Goal: Task Accomplishment & Management: Use online tool/utility

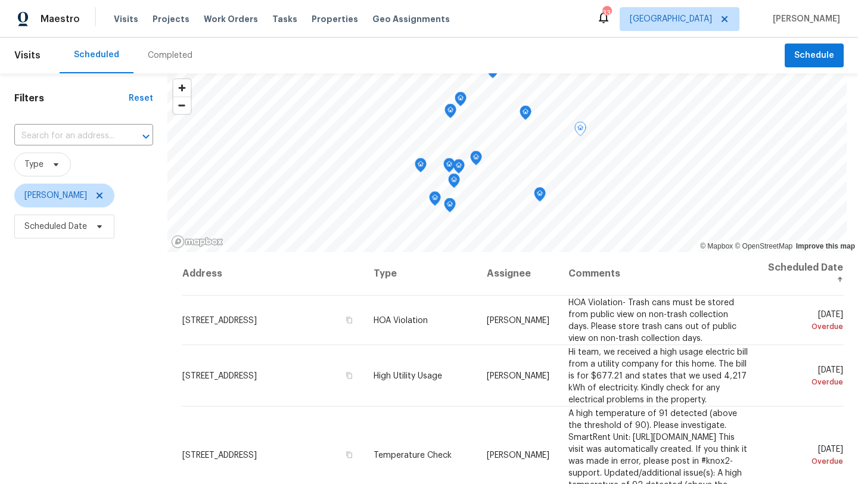
scroll to position [179, 0]
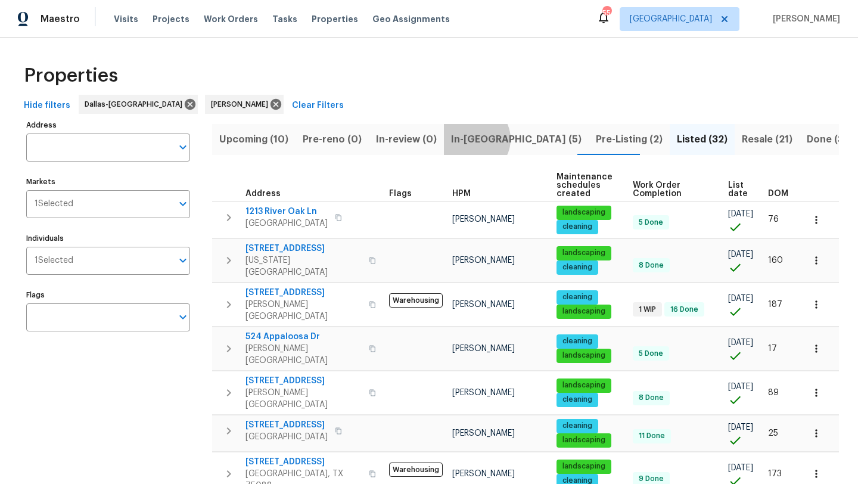
click at [465, 139] on span "In-reno (5)" at bounding box center [516, 139] width 131 height 17
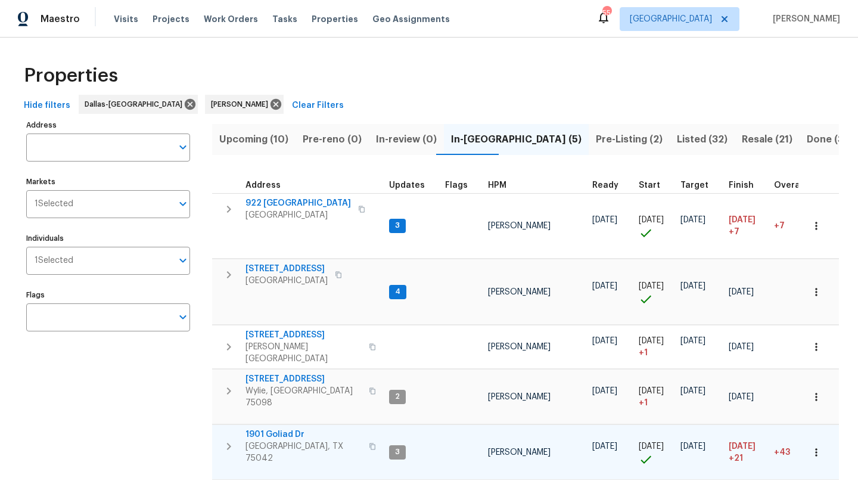
click at [297, 428] on span "1901 Goliad Dr" at bounding box center [304, 434] width 116 height 12
click at [816, 446] on icon "button" at bounding box center [816, 452] width 12 height 12
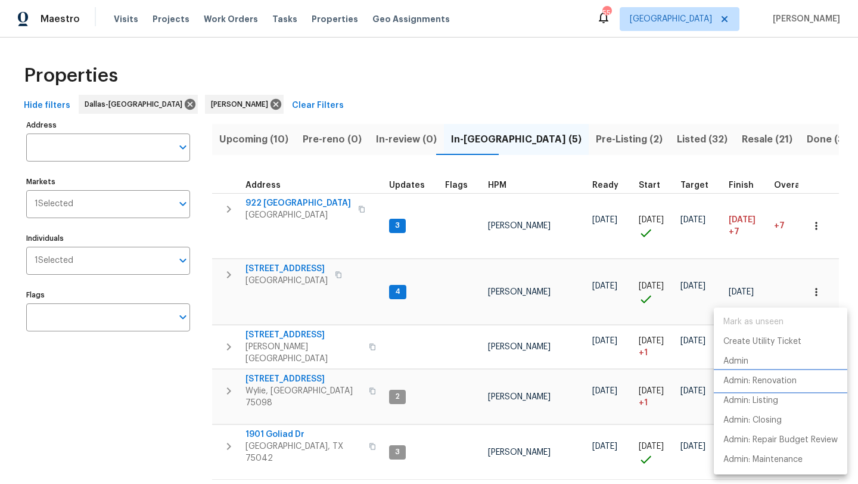
click at [785, 381] on p "Admin: Renovation" at bounding box center [759, 381] width 73 height 13
click at [204, 241] on div at bounding box center [429, 242] width 858 height 484
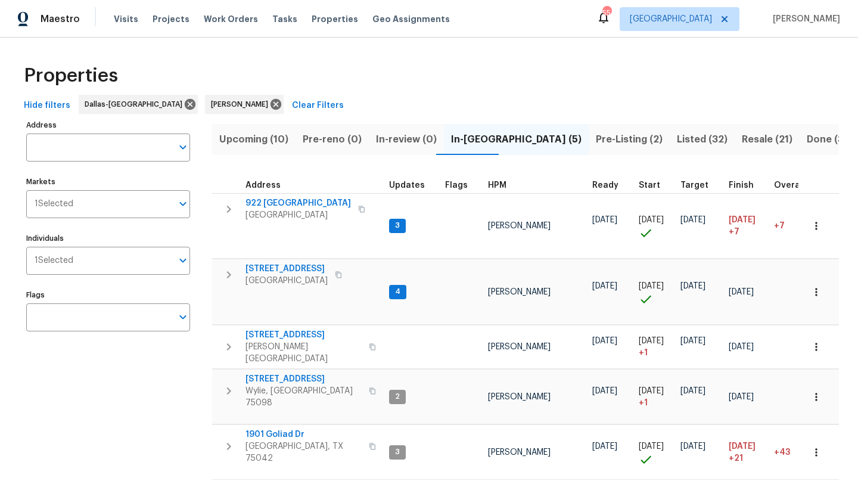
click at [244, 141] on span "Upcoming (10)" at bounding box center [253, 139] width 69 height 17
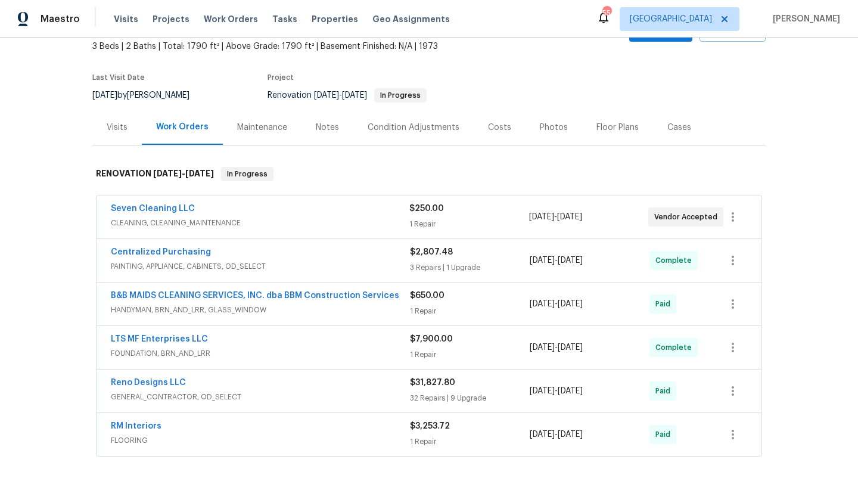
scroll to position [72, 0]
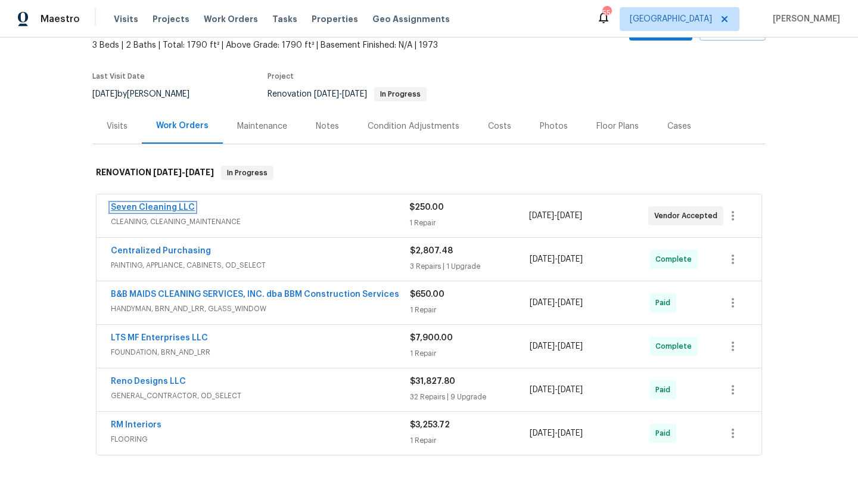
click at [188, 204] on link "Seven Cleaning LLC" at bounding box center [153, 207] width 84 height 8
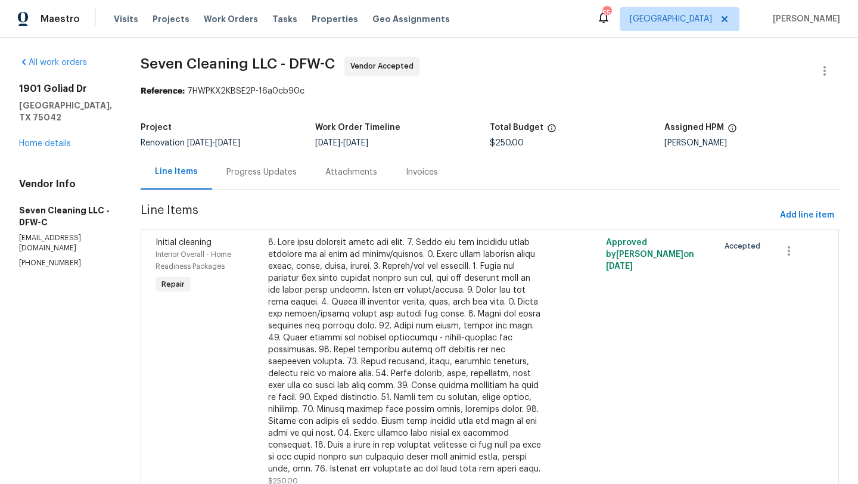
click at [286, 170] on div "Progress Updates" at bounding box center [261, 172] width 70 height 12
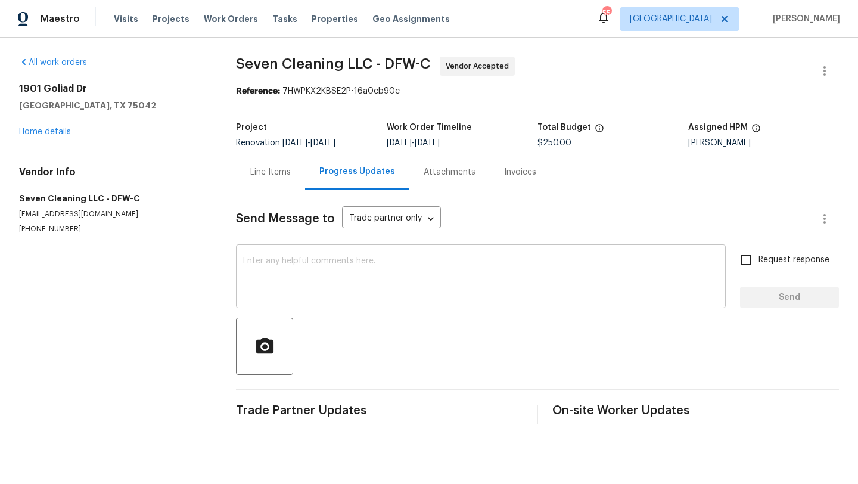
click at [282, 264] on textarea at bounding box center [481, 278] width 476 height 42
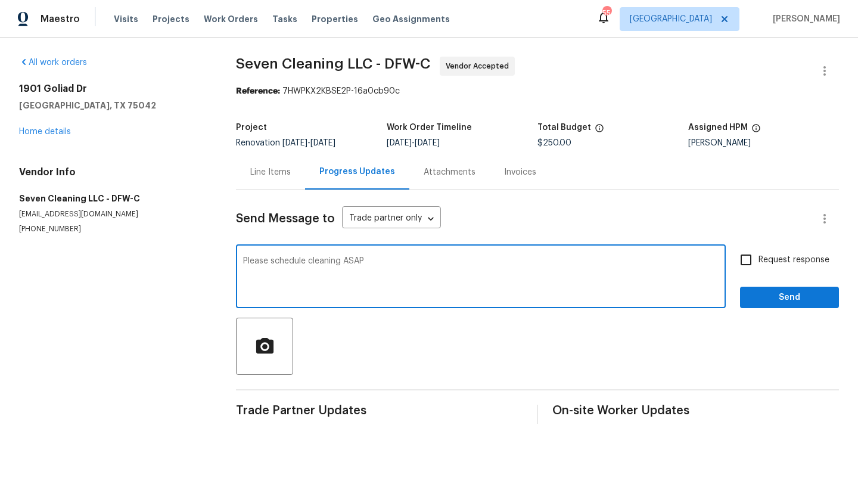
type textarea "Please schedule cleaning ASAP"
click at [747, 262] on input "Request response" at bounding box center [746, 259] width 25 height 25
checkbox input "true"
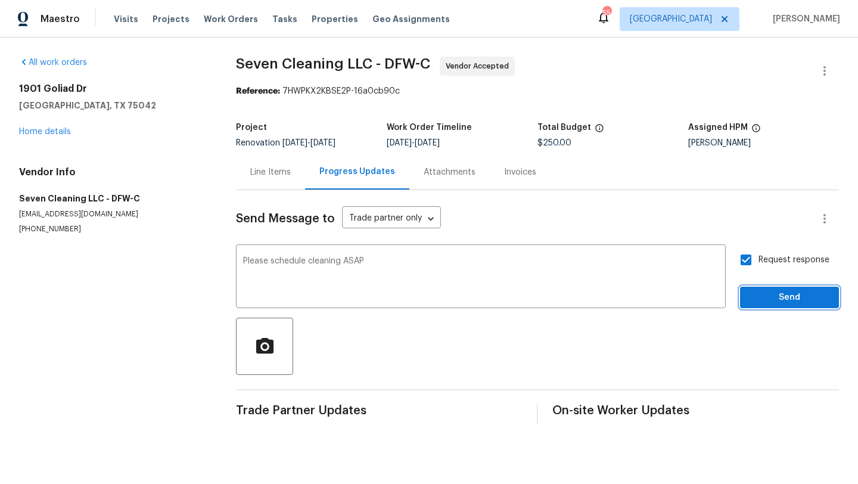
click at [774, 297] on span "Send" at bounding box center [790, 297] width 80 height 15
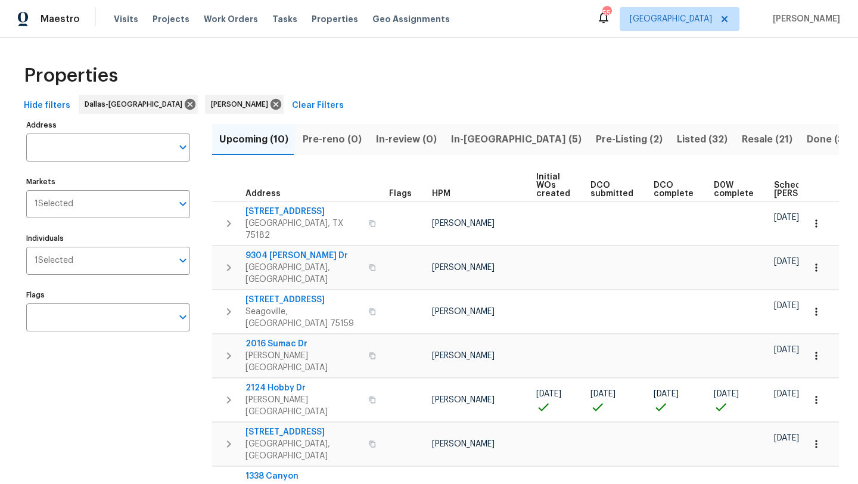
click at [677, 138] on span "Listed (32)" at bounding box center [702, 139] width 51 height 17
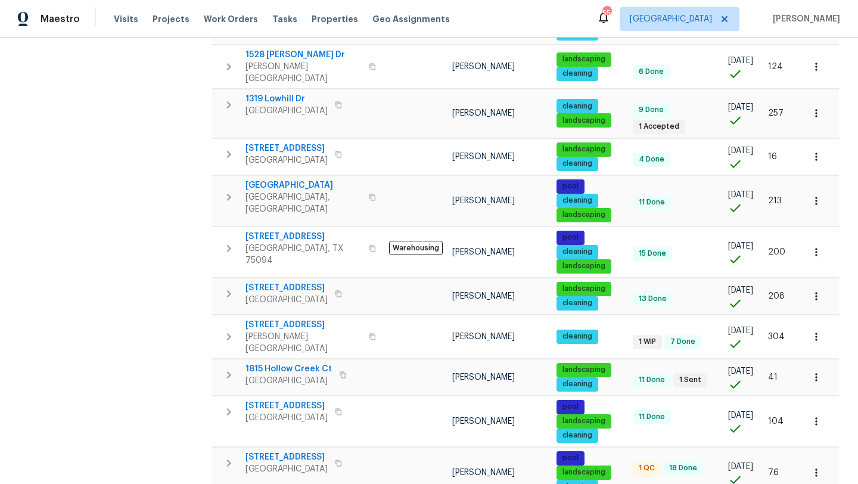
scroll to position [490, 0]
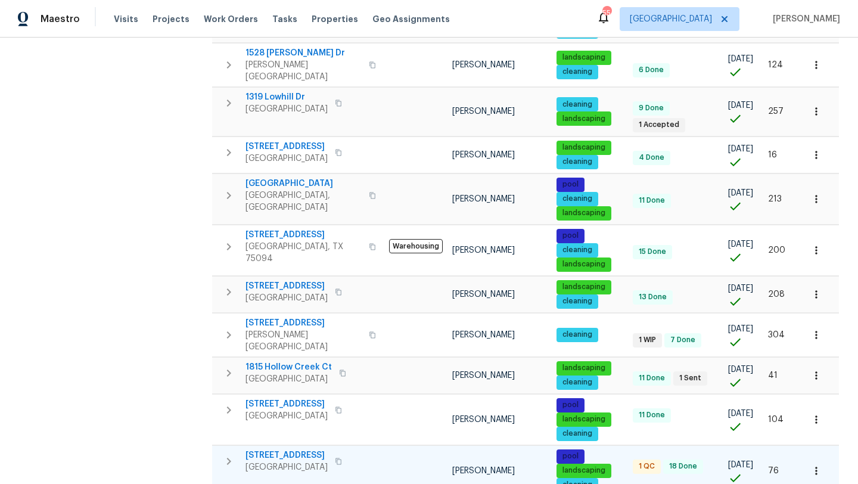
click at [319, 449] on span "[STREET_ADDRESS]" at bounding box center [287, 455] width 82 height 12
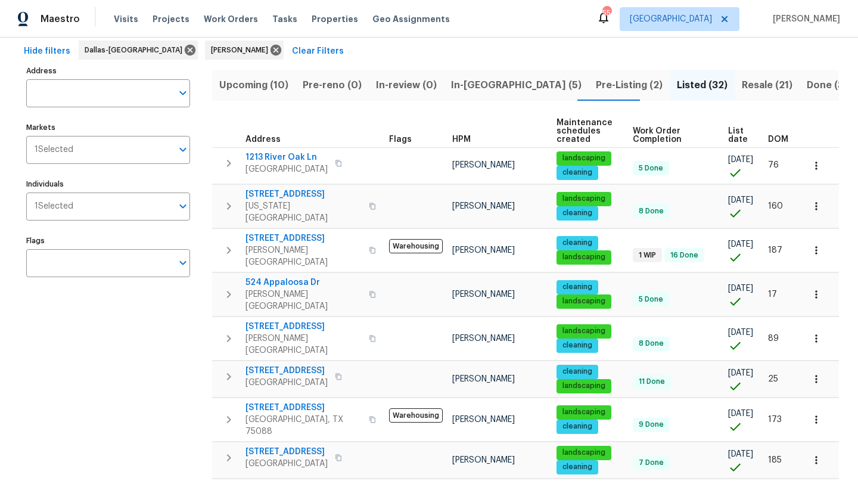
scroll to position [0, 0]
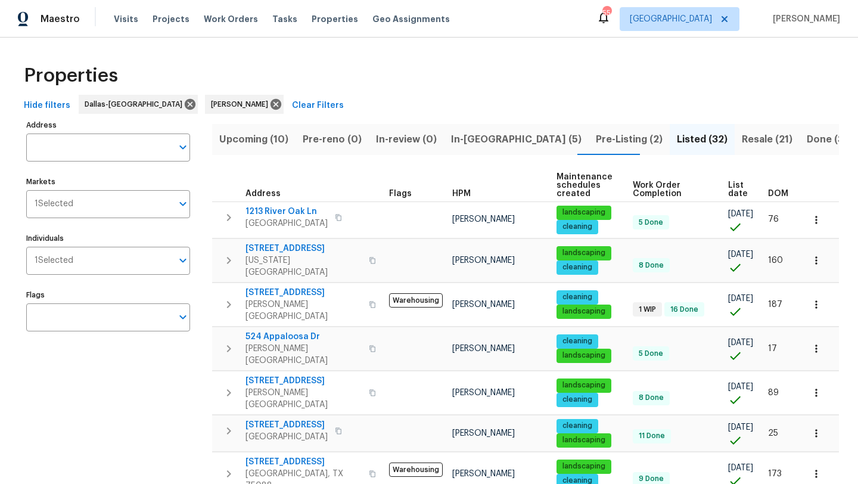
click at [240, 138] on span "Upcoming (10)" at bounding box center [253, 139] width 69 height 17
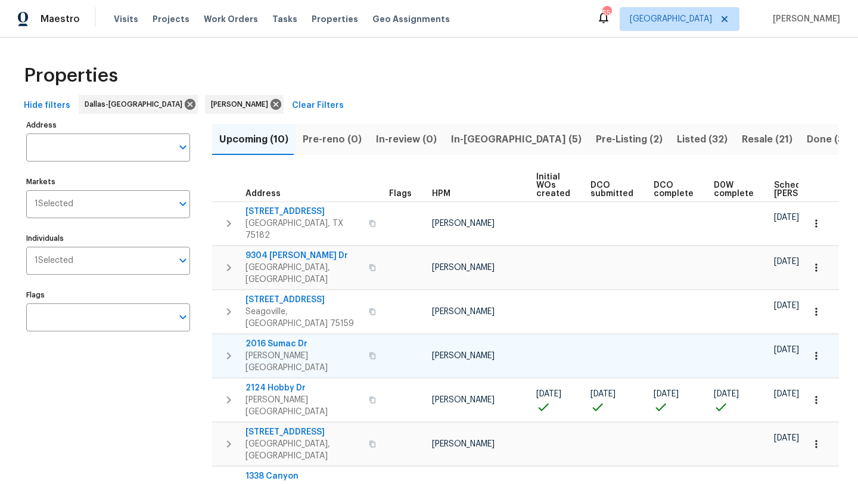
scroll to position [0, 131]
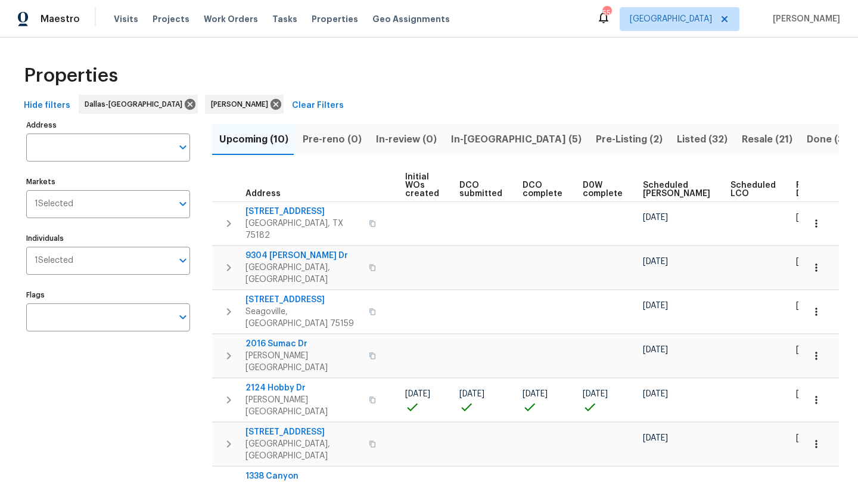
click at [655, 186] on span "Scheduled COE" at bounding box center [676, 189] width 67 height 17
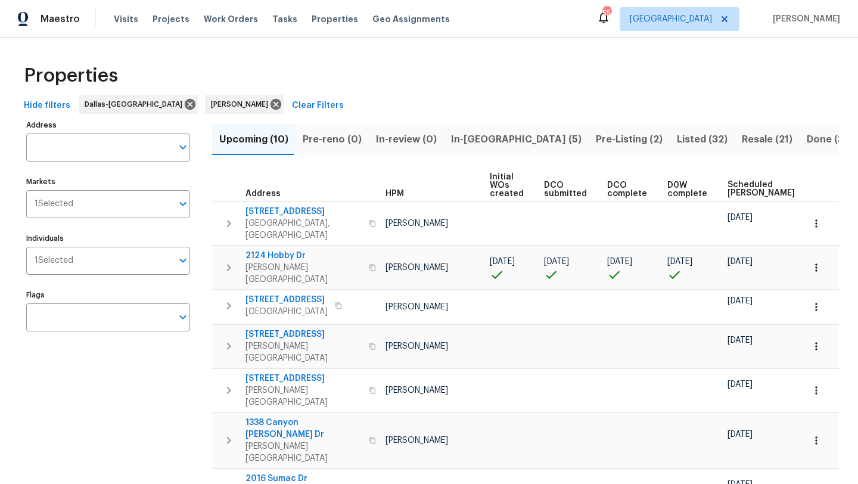
scroll to position [0, 145]
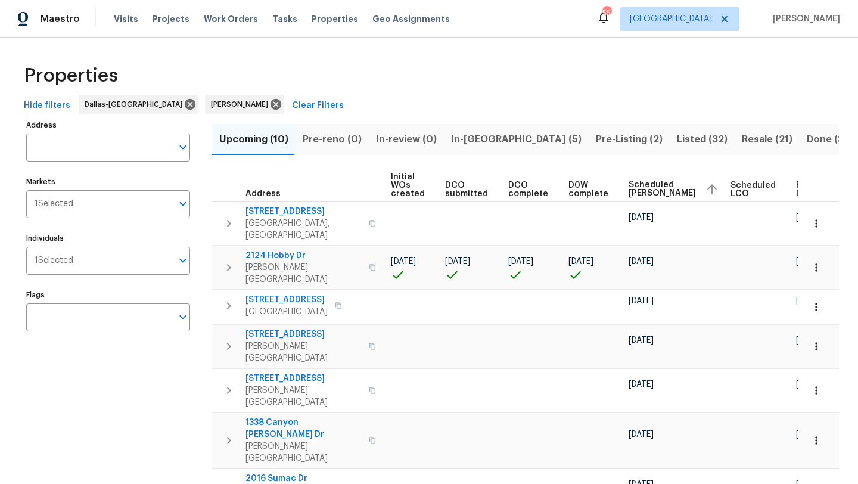
click at [473, 141] on span "In-reno (5)" at bounding box center [516, 139] width 131 height 17
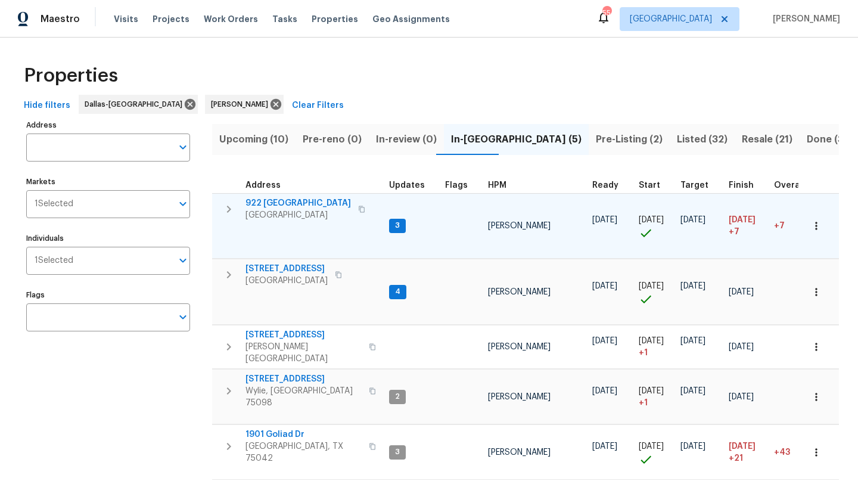
click at [294, 198] on span "922 Laguna Dr" at bounding box center [298, 203] width 105 height 12
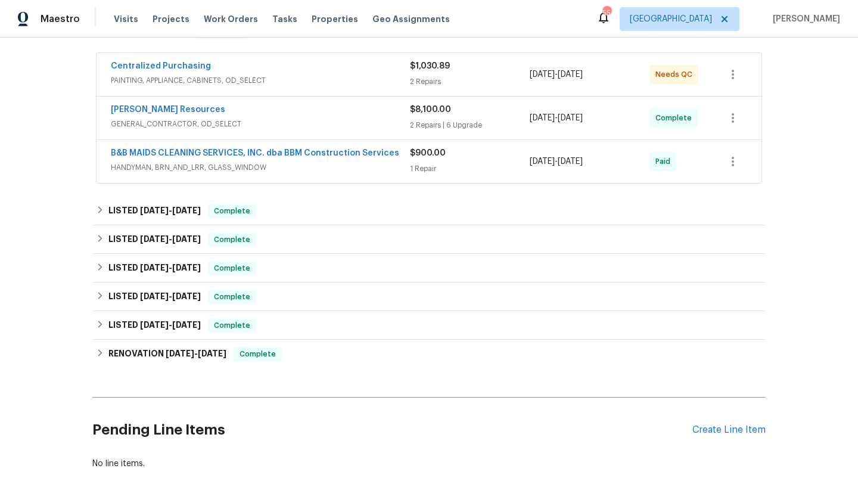
scroll to position [215, 0]
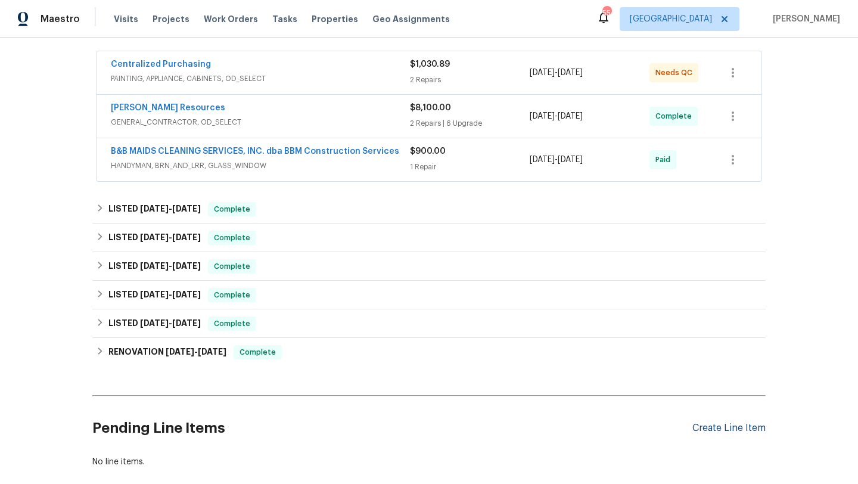
click at [705, 422] on div "Create Line Item" at bounding box center [728, 427] width 73 height 11
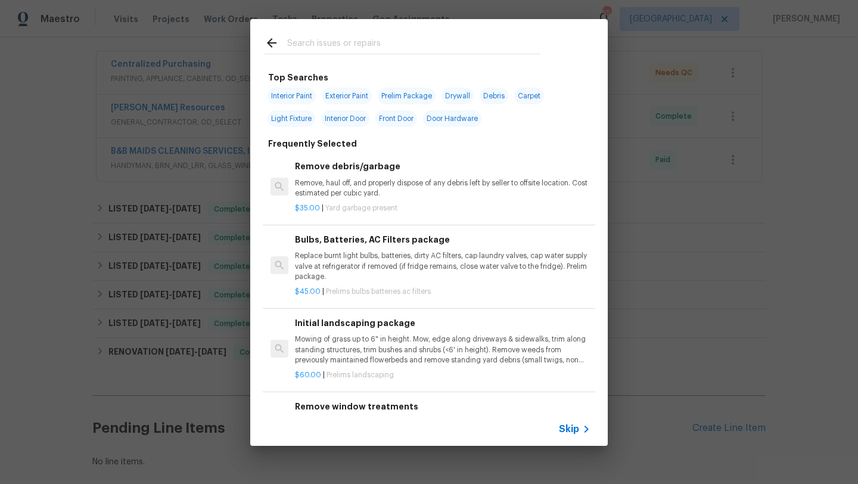
click at [303, 44] on input "text" at bounding box center [413, 45] width 253 height 18
type input "i"
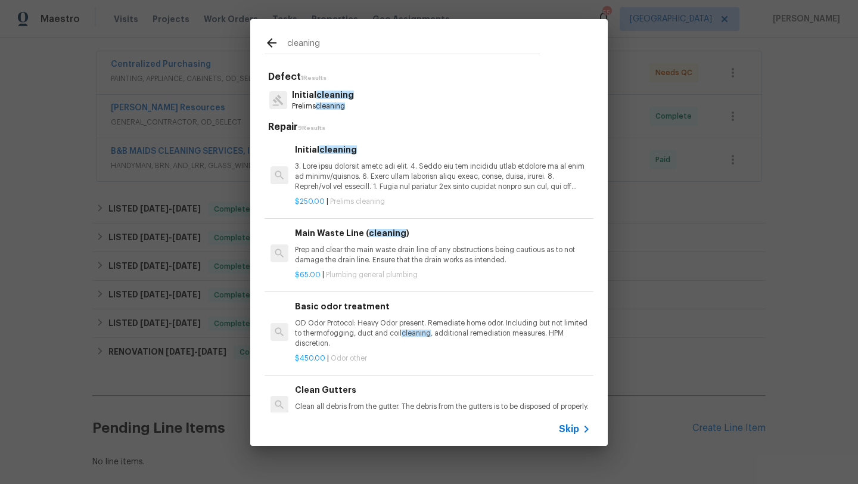
type input "cleaning"
click at [313, 97] on p "Initial cleaning" at bounding box center [323, 95] width 62 height 13
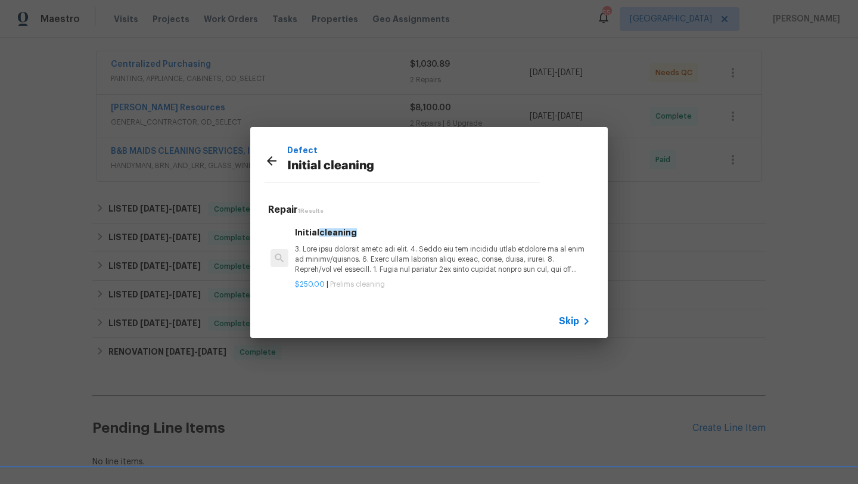
click at [399, 259] on p at bounding box center [443, 259] width 296 height 30
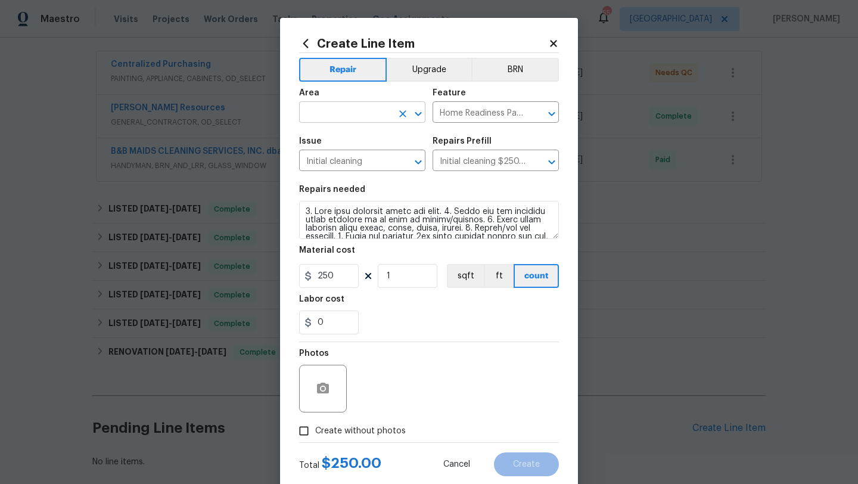
click at [359, 113] on input "text" at bounding box center [345, 113] width 93 height 18
click at [359, 165] on li "Interior Overall" at bounding box center [362, 160] width 126 height 20
type input "Interior Overall"
click at [375, 431] on span "Create without photos" at bounding box center [360, 431] width 91 height 13
click at [315, 431] on input "Create without photos" at bounding box center [304, 431] width 23 height 23
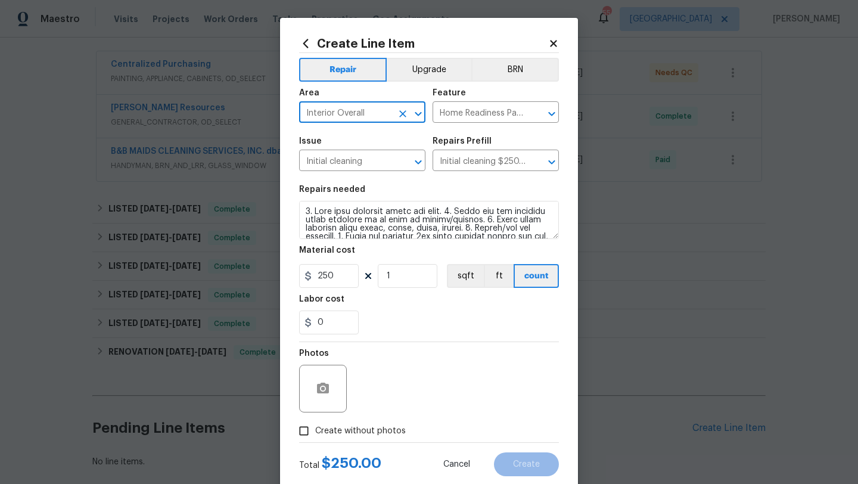
checkbox input "true"
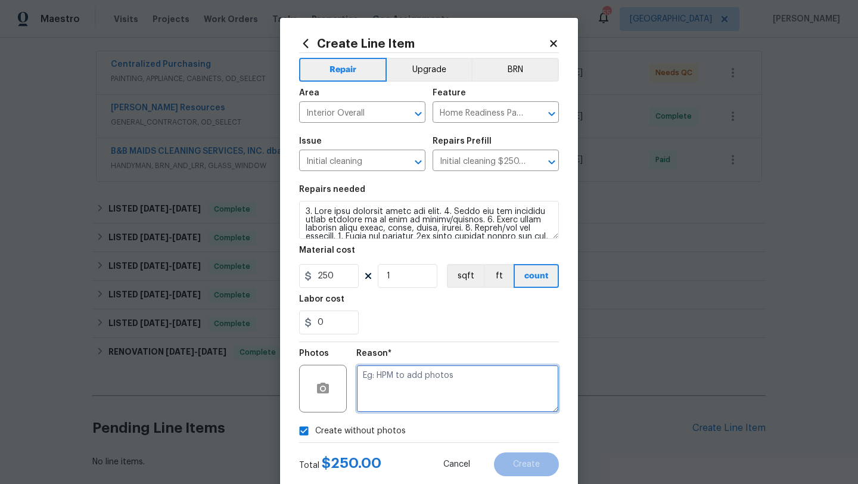
click at [400, 399] on textarea at bounding box center [457, 389] width 203 height 48
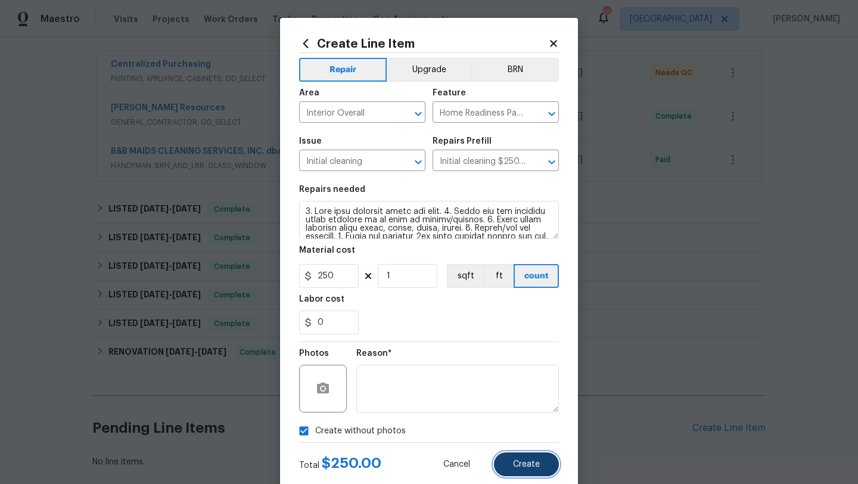
click at [532, 470] on button "Create" at bounding box center [526, 464] width 65 height 24
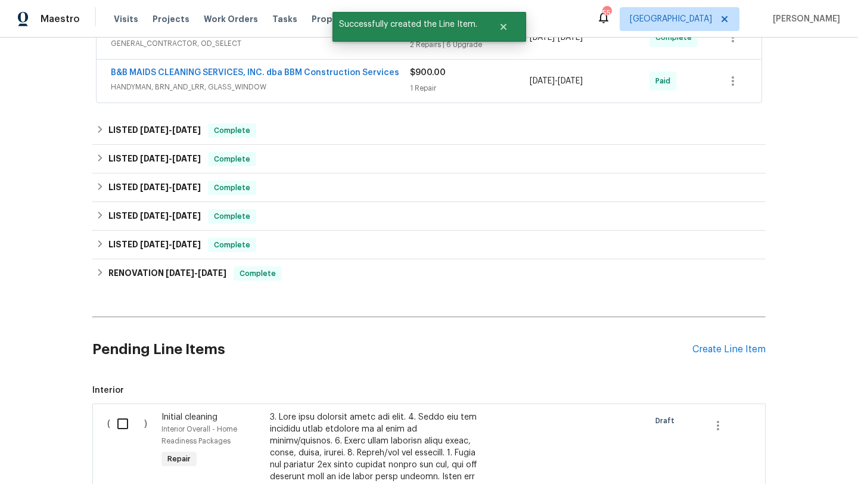
scroll to position [321, 0]
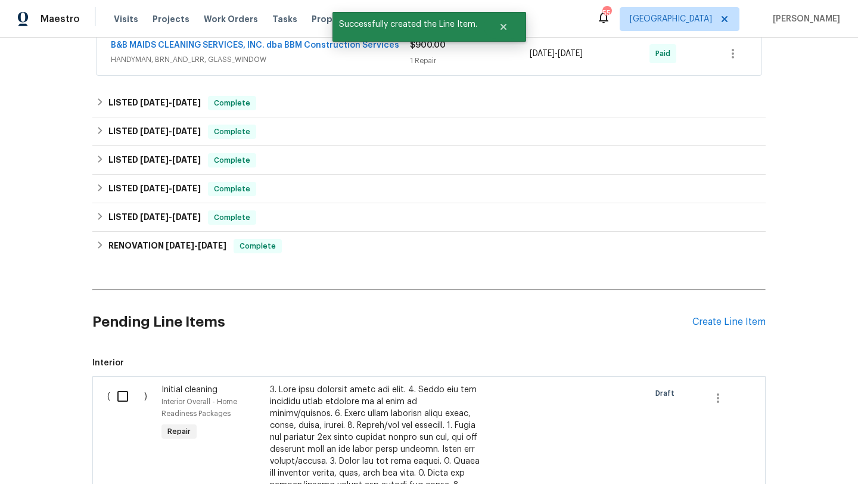
click at [120, 397] on input "checkbox" at bounding box center [127, 396] width 34 height 25
checkbox input "true"
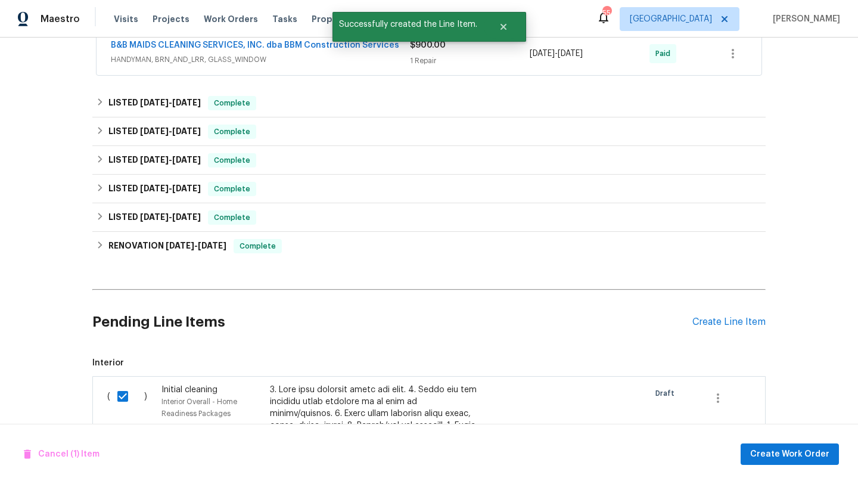
click at [811, 440] on div "Cancel (1) Item Create Work Order" at bounding box center [429, 454] width 858 height 61
click at [809, 451] on span "Create Work Order" at bounding box center [789, 454] width 79 height 15
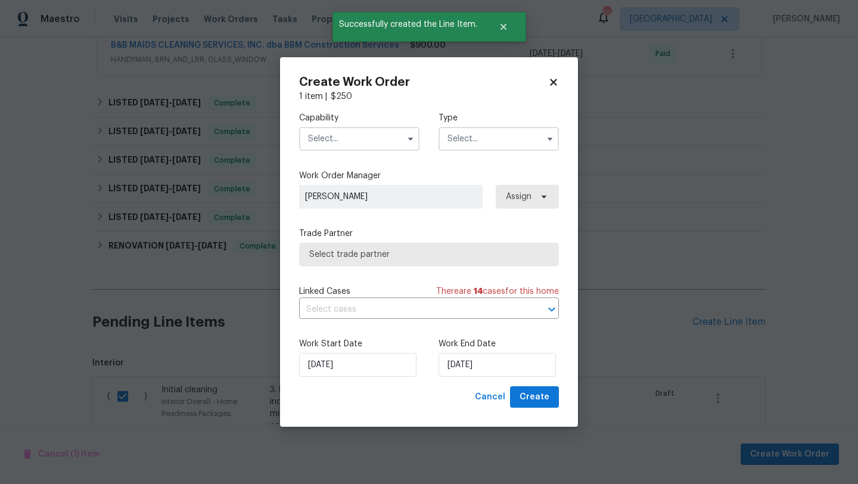
click at [389, 139] on input "text" at bounding box center [359, 139] width 120 height 24
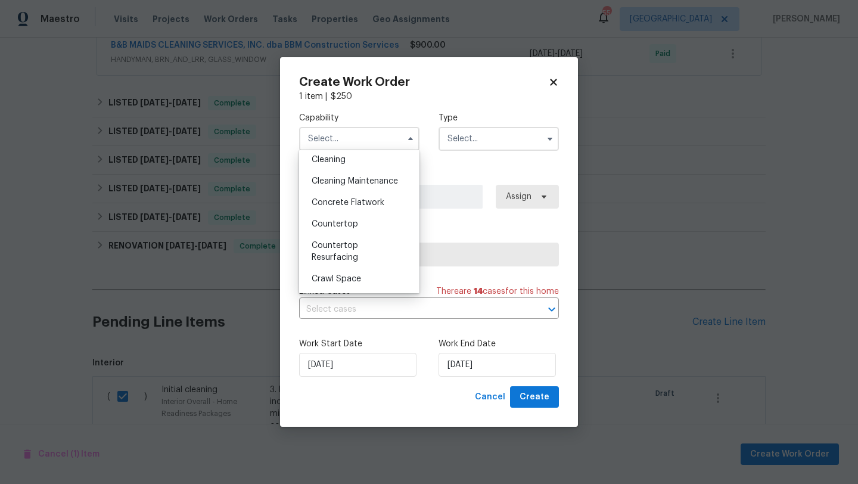
scroll to position [176, 0]
click at [345, 156] on span "Cleaning" at bounding box center [329, 159] width 34 height 8
type input "Cleaning"
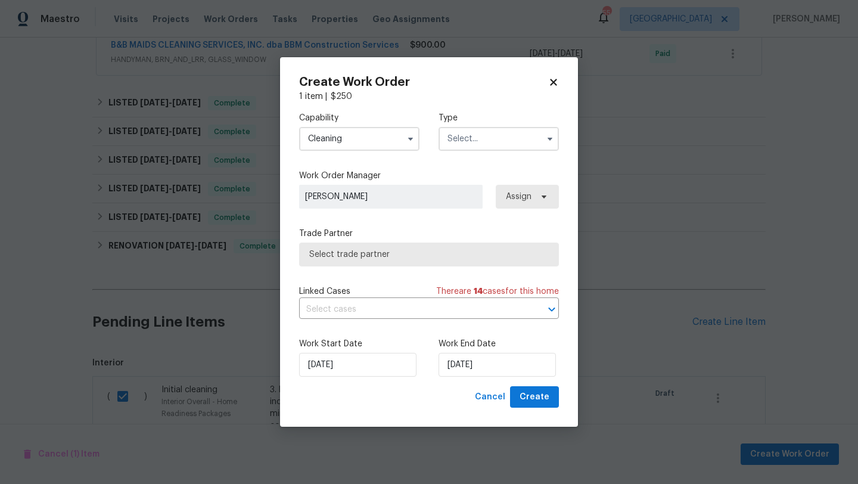
click at [473, 142] on input "text" at bounding box center [499, 139] width 120 height 24
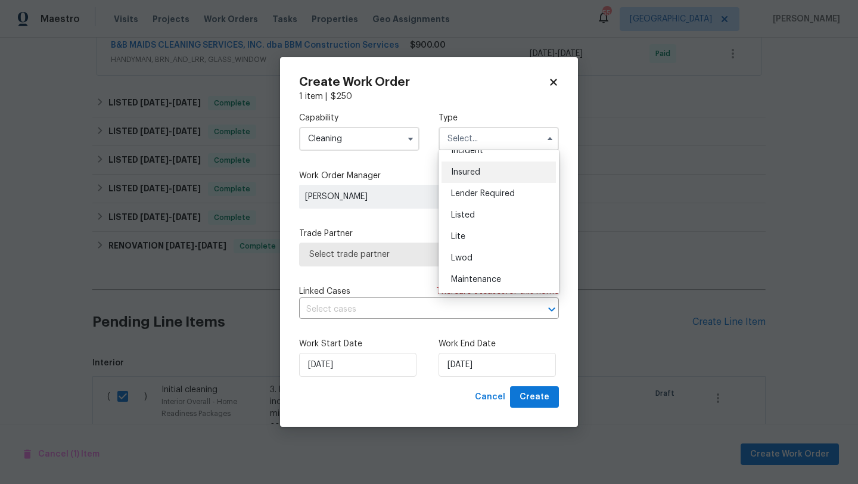
scroll to position [80, 0]
click at [474, 215] on span "Listed" at bounding box center [463, 212] width 24 height 8
type input "Listed"
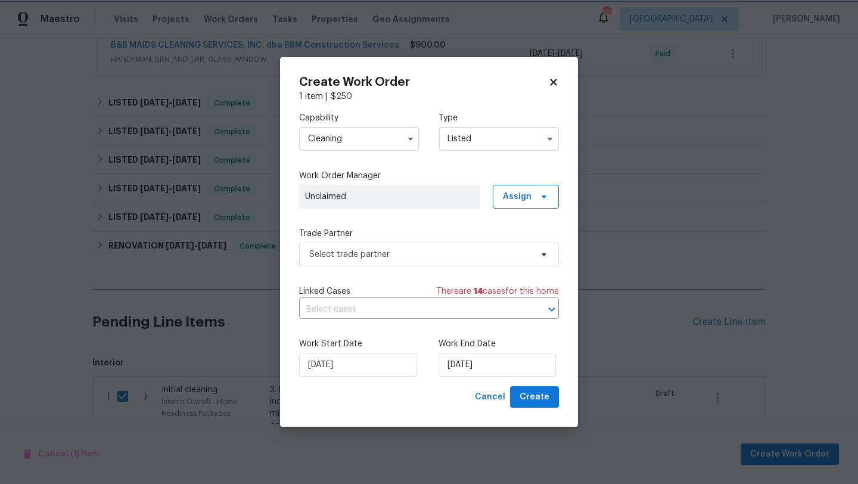
scroll to position [0, 0]
click at [505, 200] on span "Assign" at bounding box center [517, 197] width 29 height 12
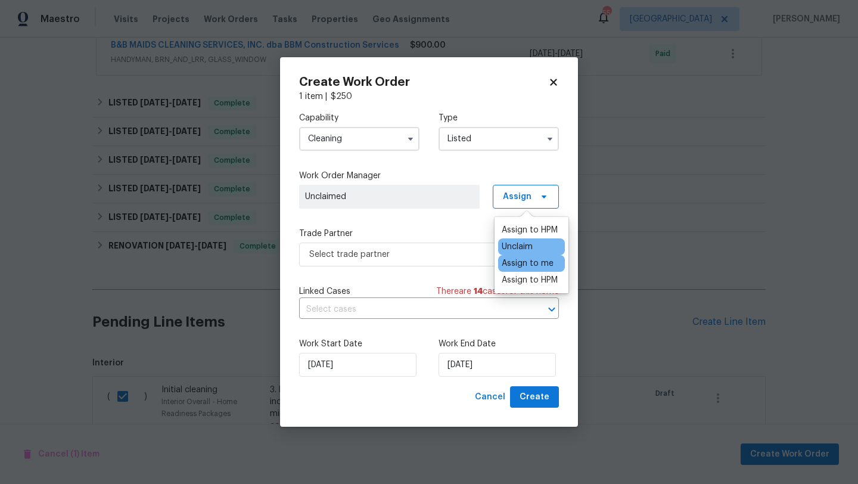
click at [515, 263] on div "Assign to me" at bounding box center [528, 263] width 52 height 12
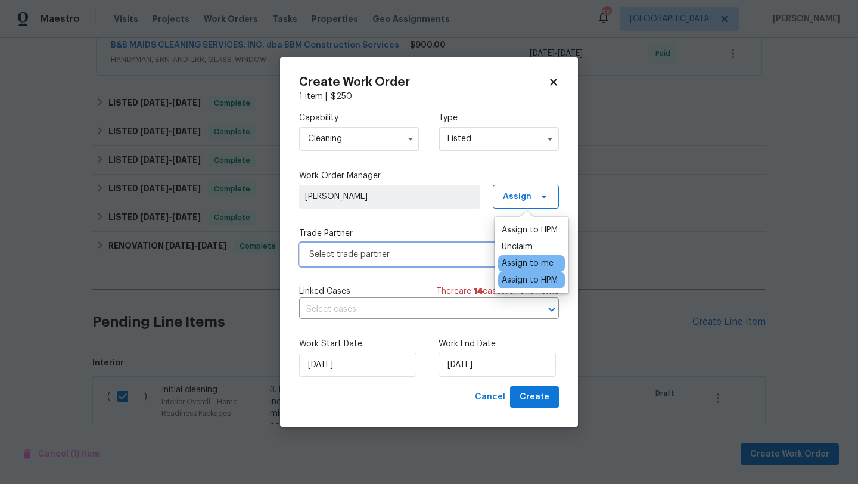
click at [461, 259] on span "Select trade partner" at bounding box center [420, 254] width 222 height 12
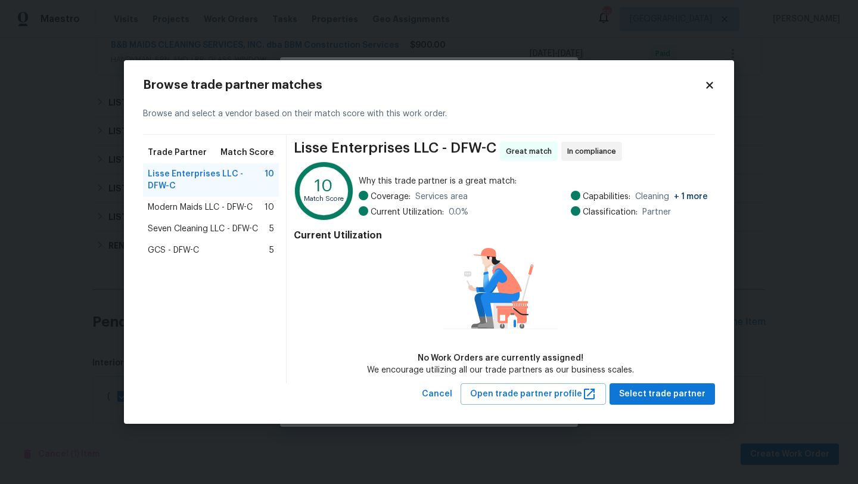
click at [235, 225] on span "Seven Cleaning LLC - DFW-C" at bounding box center [203, 229] width 110 height 12
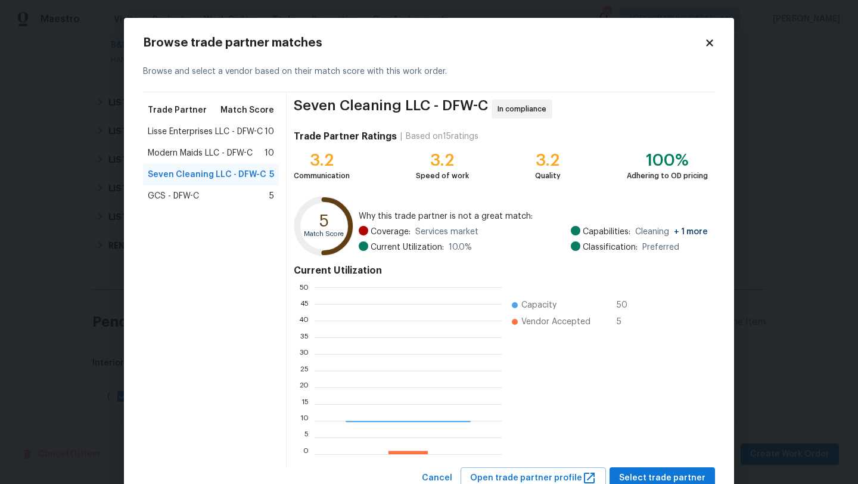
scroll to position [167, 187]
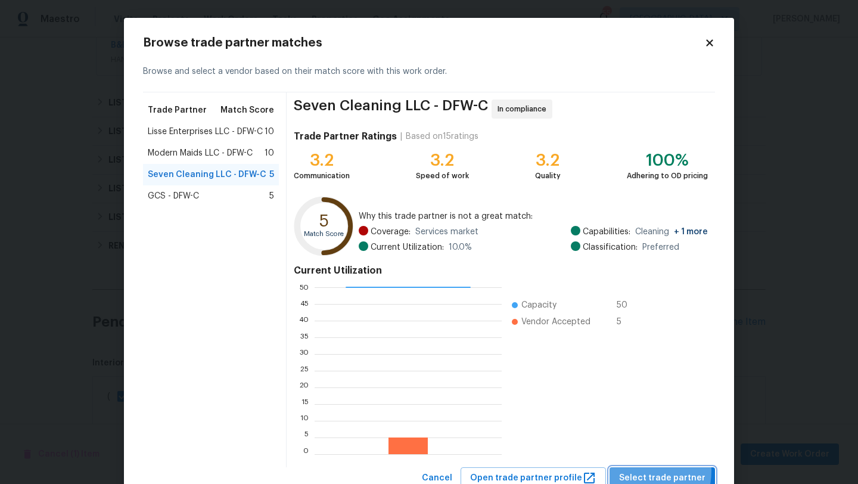
click at [642, 471] on span "Select trade partner" at bounding box center [662, 478] width 86 height 15
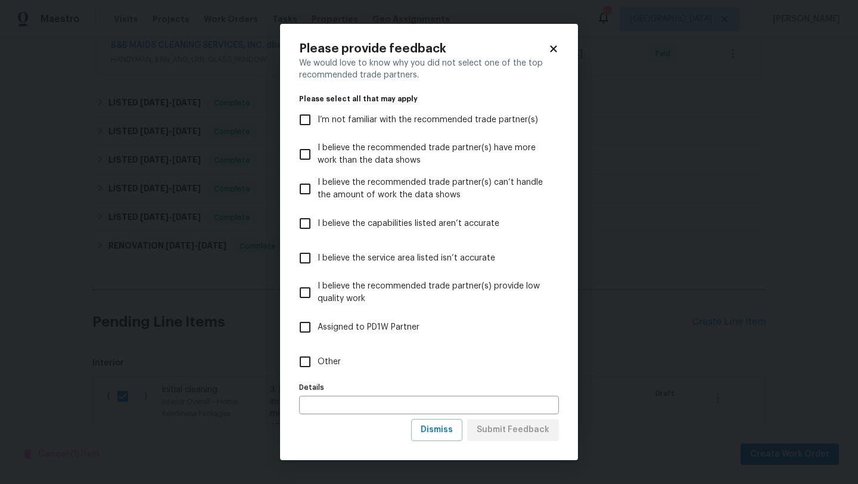
click at [325, 359] on span "Other" at bounding box center [329, 362] width 23 height 13
click at [318, 359] on input "Other" at bounding box center [305, 361] width 25 height 25
checkbox input "true"
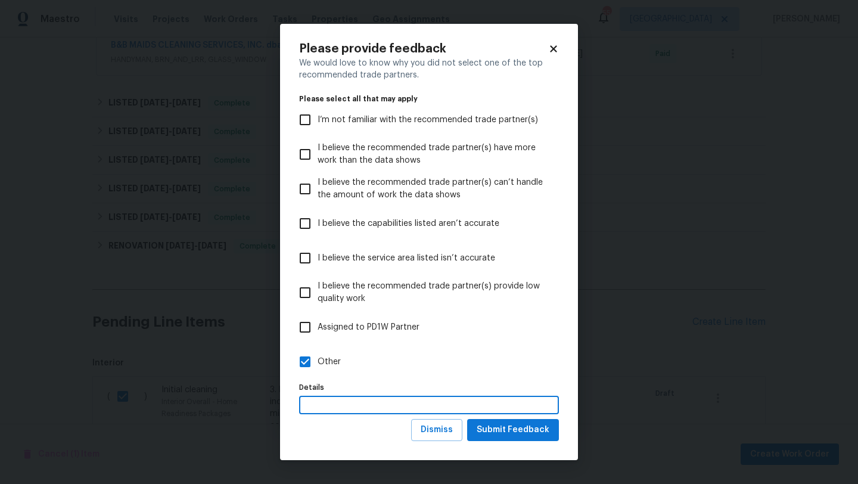
click at [346, 402] on input "text" at bounding box center [429, 405] width 260 height 18
click at [492, 428] on span "Submit Feedback" at bounding box center [513, 429] width 73 height 15
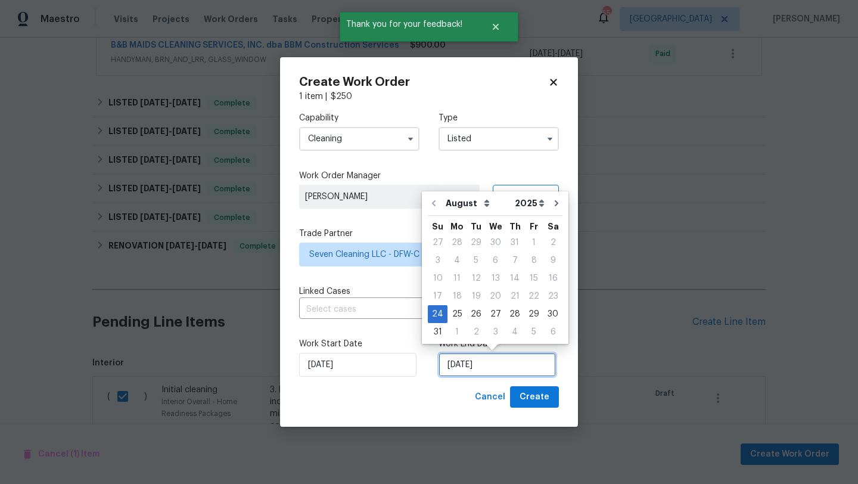
click at [493, 361] on input "8/24/2025" at bounding box center [497, 365] width 117 height 24
click at [455, 313] on div "25" at bounding box center [457, 314] width 19 height 17
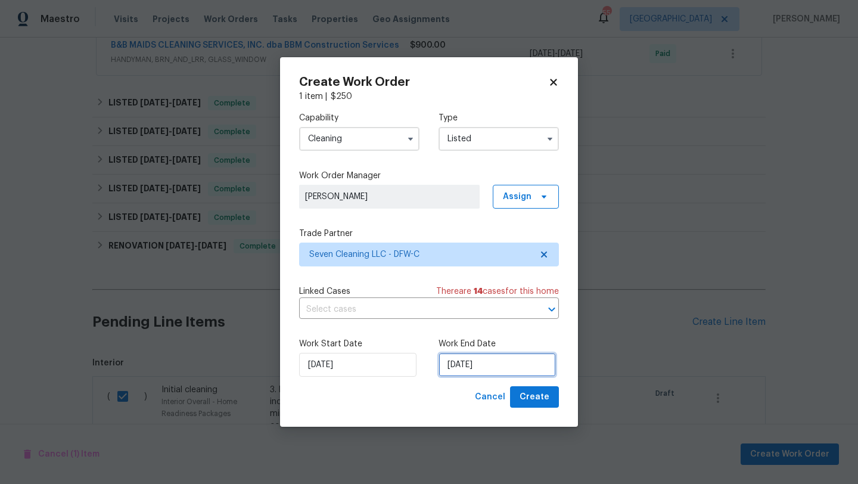
click at [518, 365] on input "8/25/2025" at bounding box center [497, 365] width 117 height 24
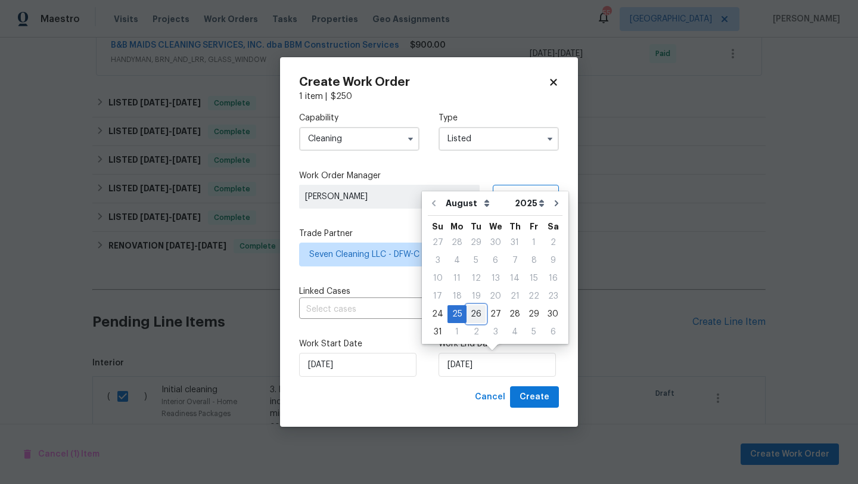
click at [470, 313] on div "26" at bounding box center [476, 314] width 19 height 17
type input "8/26/2025"
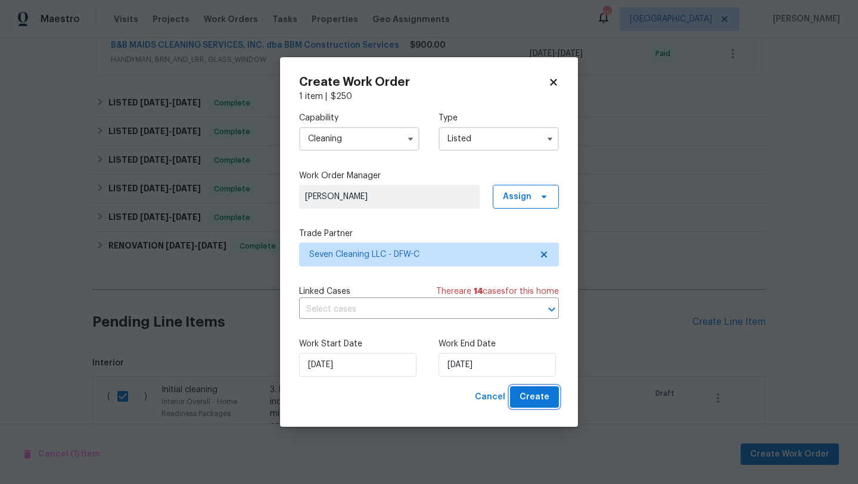
click at [527, 399] on span "Create" at bounding box center [535, 397] width 30 height 15
checkbox input "false"
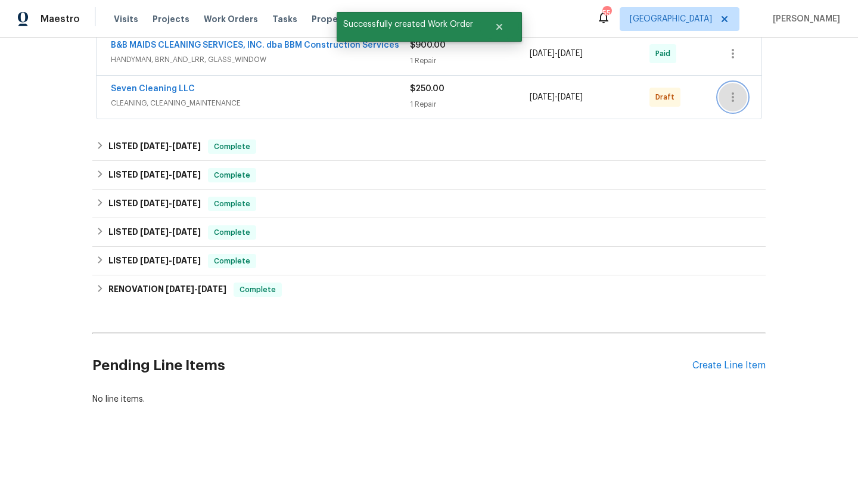
click at [731, 97] on icon "button" at bounding box center [733, 97] width 14 height 14
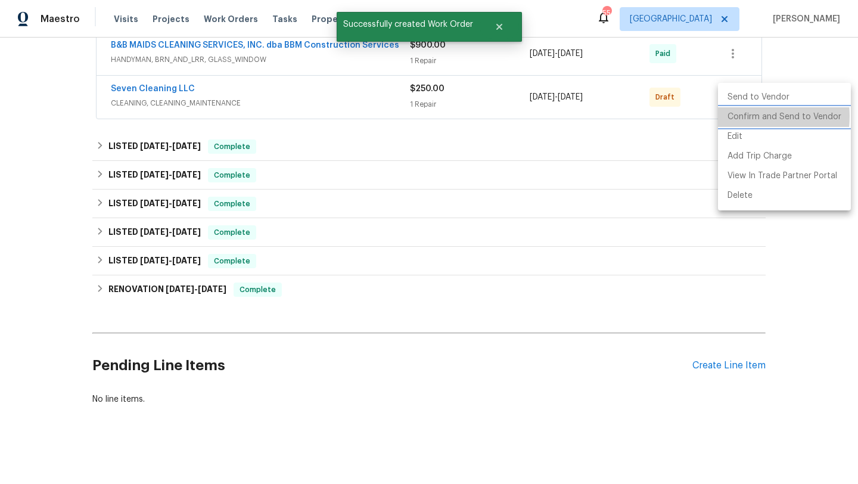
click at [736, 116] on li "Confirm and Send to Vendor" at bounding box center [784, 117] width 133 height 20
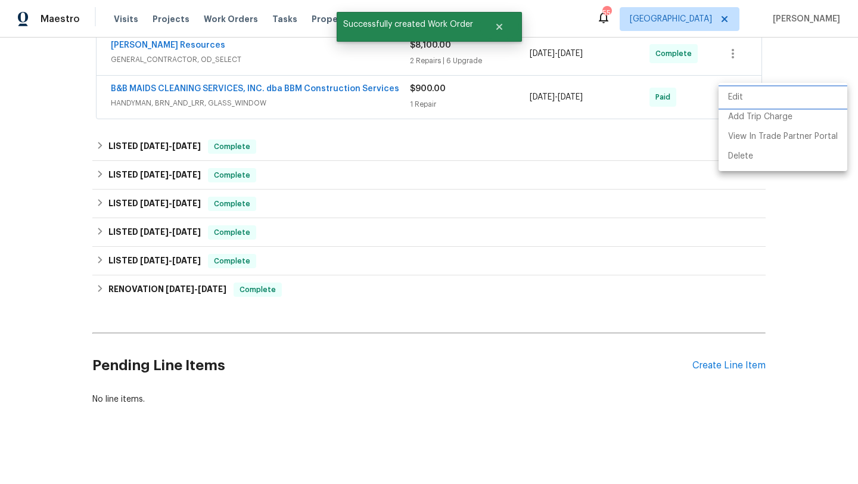
scroll to position [234, 0]
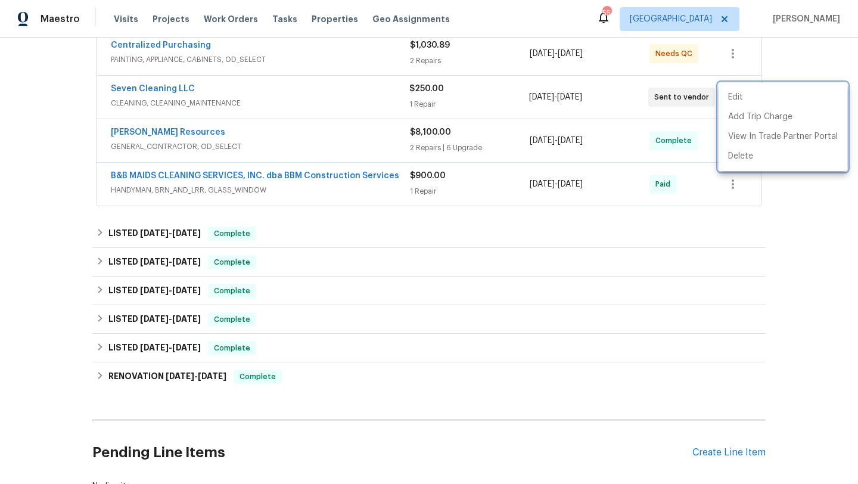
click at [156, 88] on div at bounding box center [429, 242] width 858 height 484
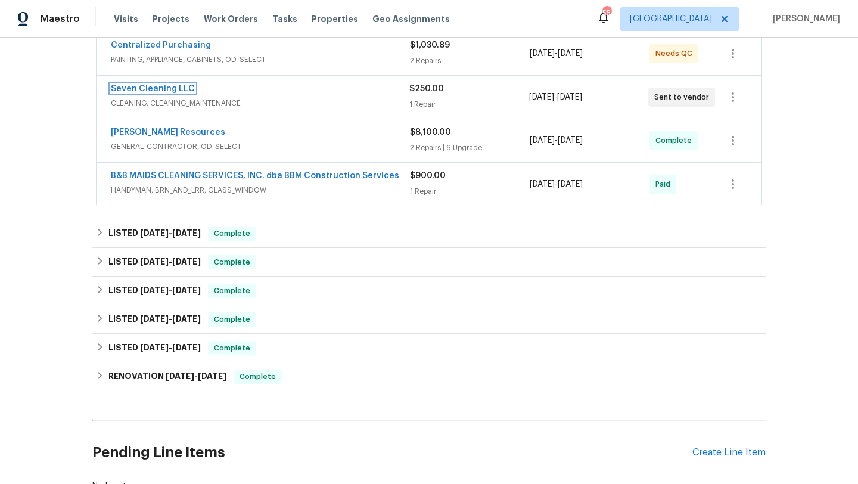
click at [156, 88] on link "Seven Cleaning LLC" at bounding box center [153, 89] width 84 height 8
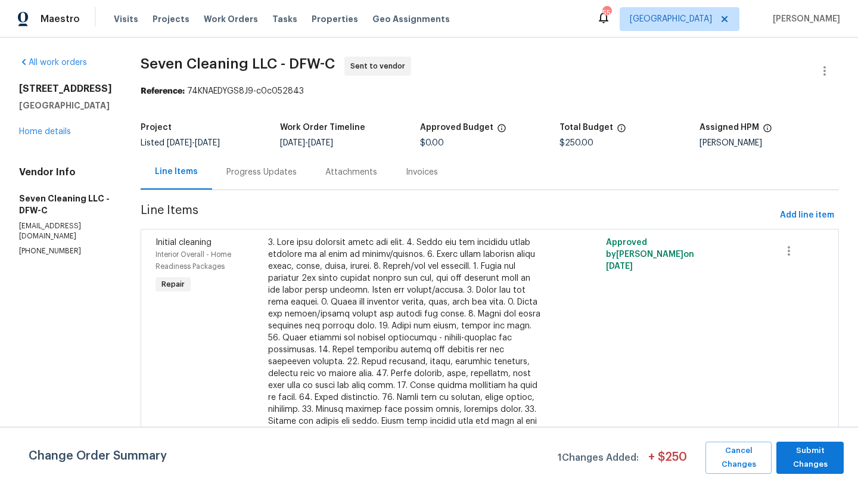
click at [275, 171] on div "Progress Updates" at bounding box center [261, 172] width 70 height 12
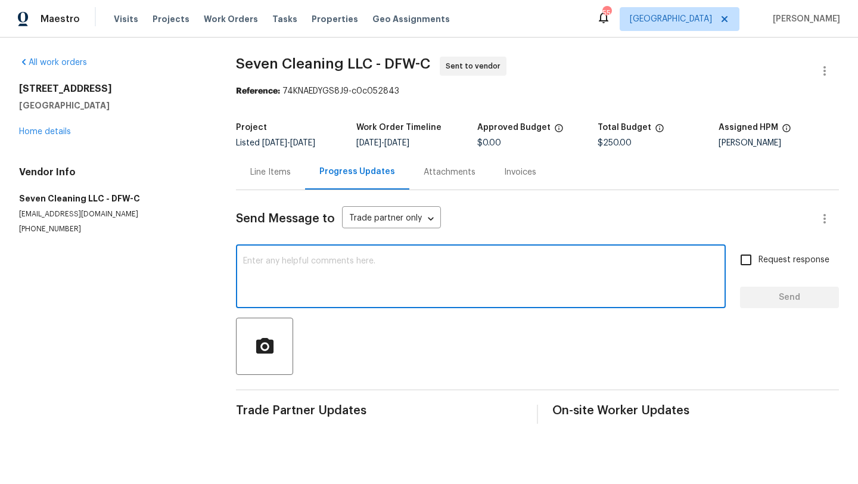
click at [290, 268] on textarea at bounding box center [481, 278] width 476 height 42
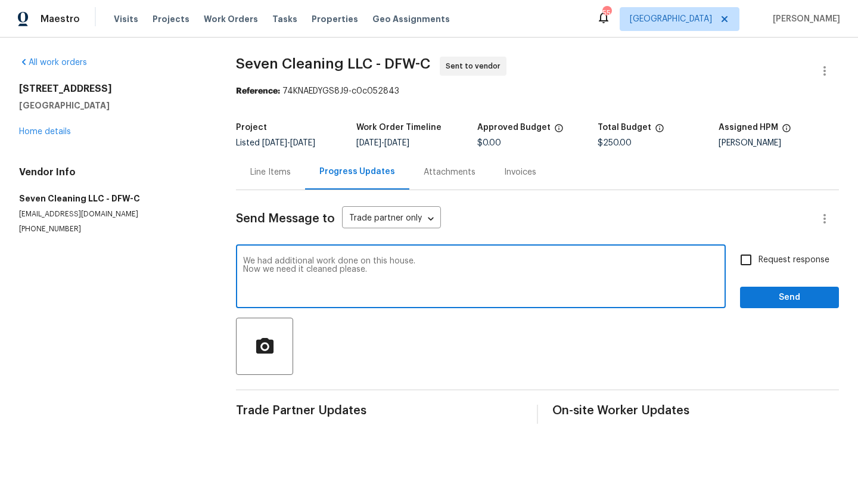
type textarea "We had additional work done on this house. Now we need it cleaned please."
click at [760, 258] on span "Request response" at bounding box center [794, 260] width 71 height 13
click at [759, 258] on input "Request response" at bounding box center [746, 259] width 25 height 25
checkbox input "true"
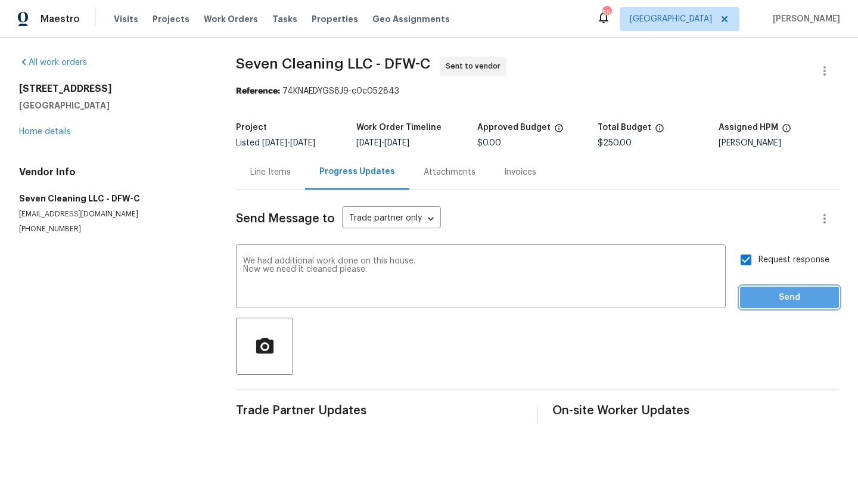
click at [776, 291] on span "Send" at bounding box center [790, 297] width 80 height 15
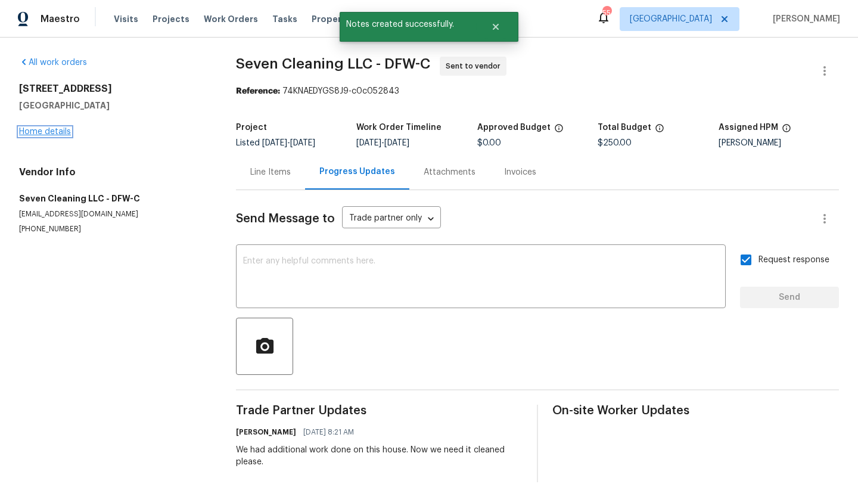
click at [55, 133] on link "Home details" at bounding box center [45, 132] width 52 height 8
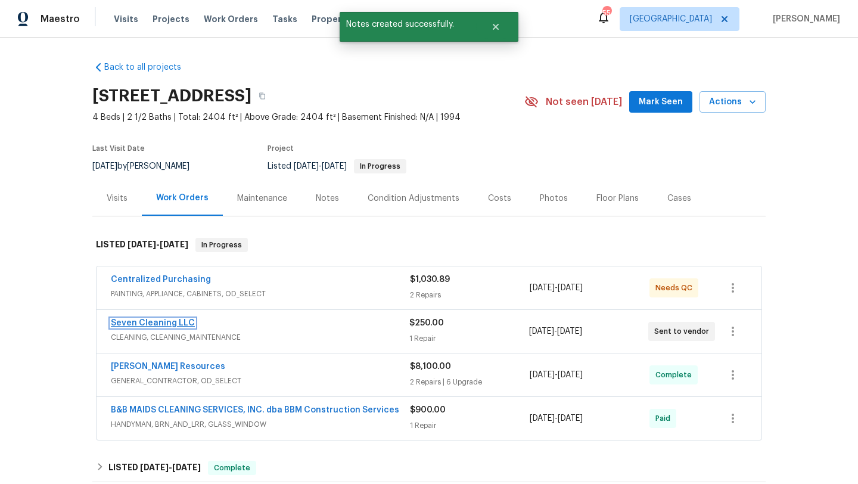
click at [179, 327] on link "Seven Cleaning LLC" at bounding box center [153, 323] width 84 height 8
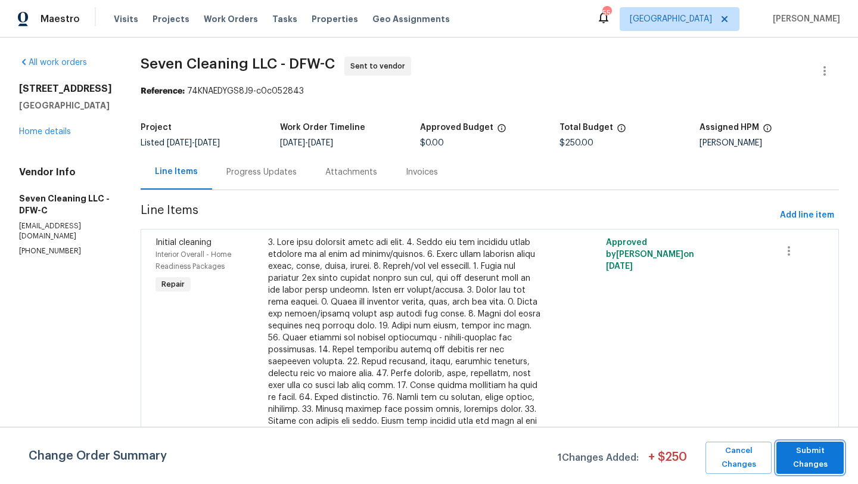
click at [824, 455] on span "Submit Changes" at bounding box center [809, 457] width 55 height 27
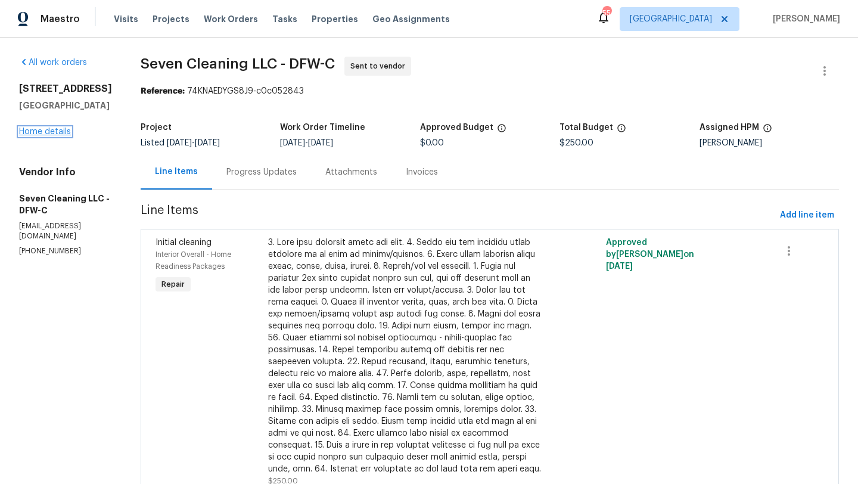
click at [48, 133] on link "Home details" at bounding box center [45, 132] width 52 height 8
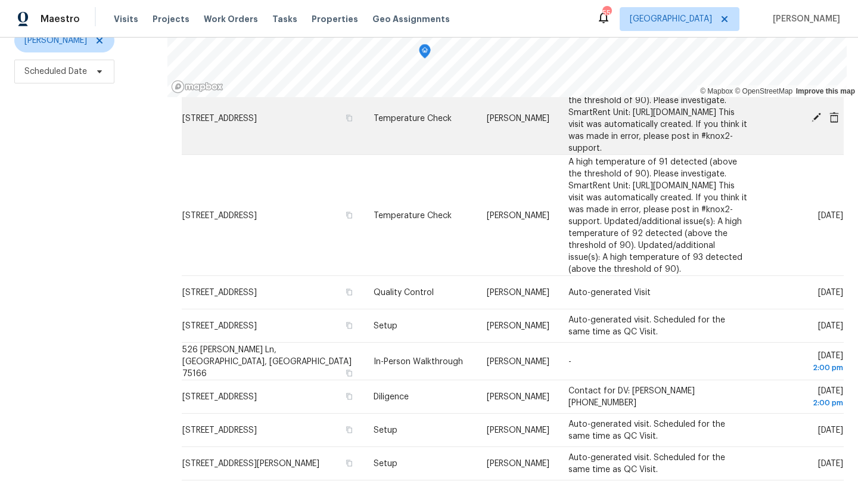
scroll to position [187, 0]
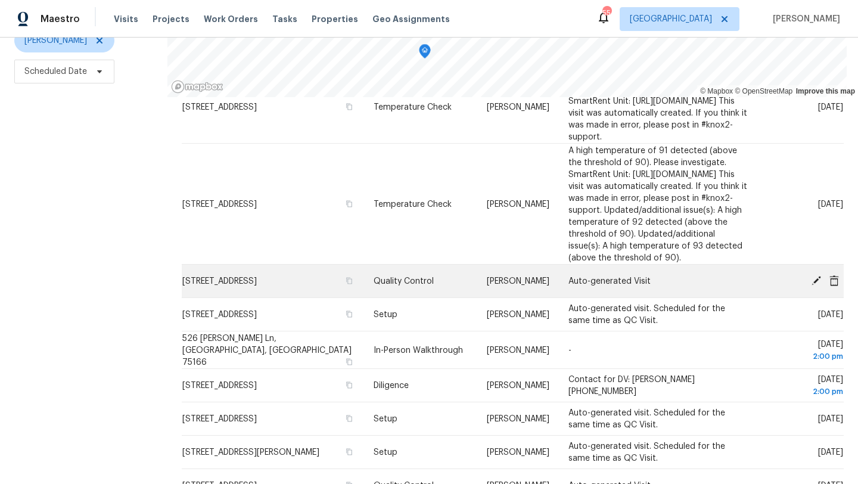
click at [814, 285] on icon at bounding box center [817, 280] width 10 height 10
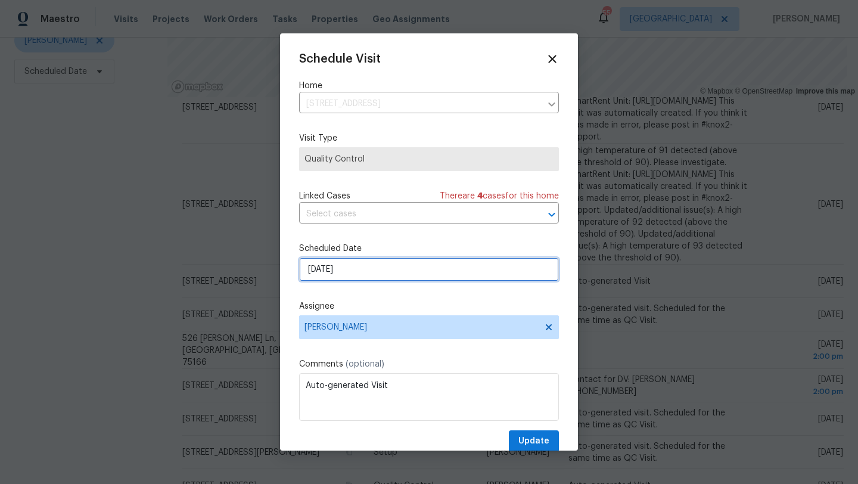
click at [374, 268] on input "[DATE]" at bounding box center [429, 269] width 260 height 24
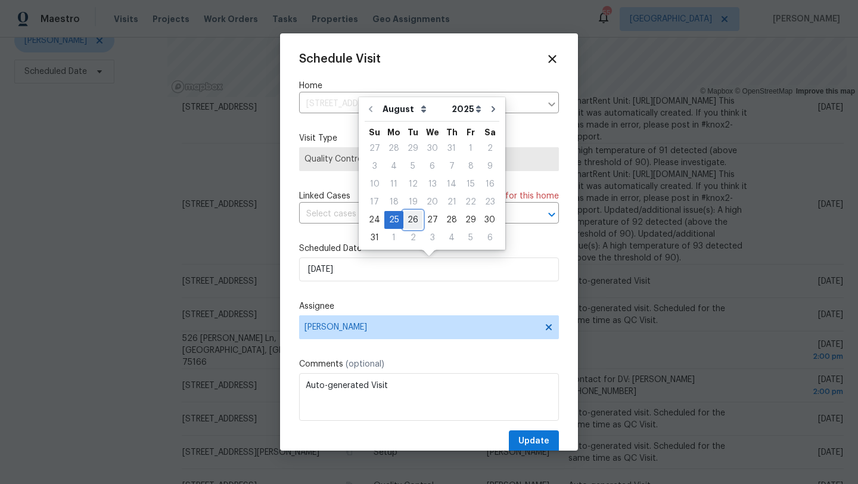
click at [410, 223] on div "26" at bounding box center [412, 220] width 19 height 17
type input "8/26/2025"
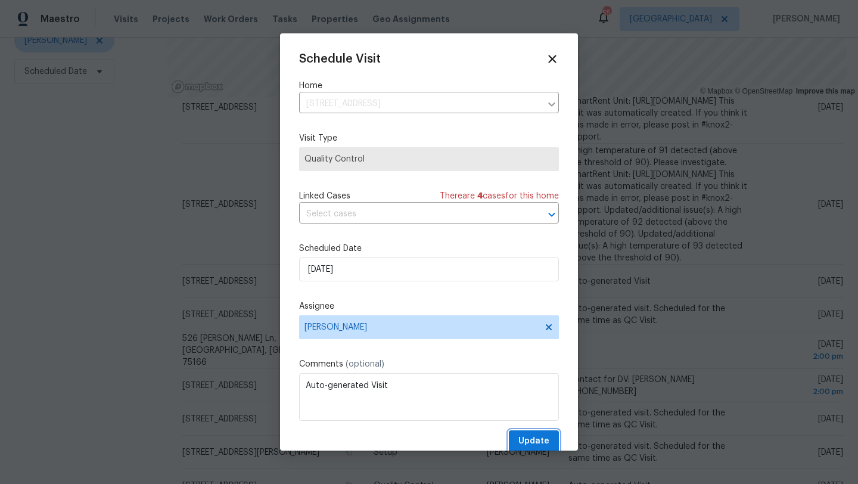
click at [536, 443] on span "Update" at bounding box center [533, 441] width 31 height 15
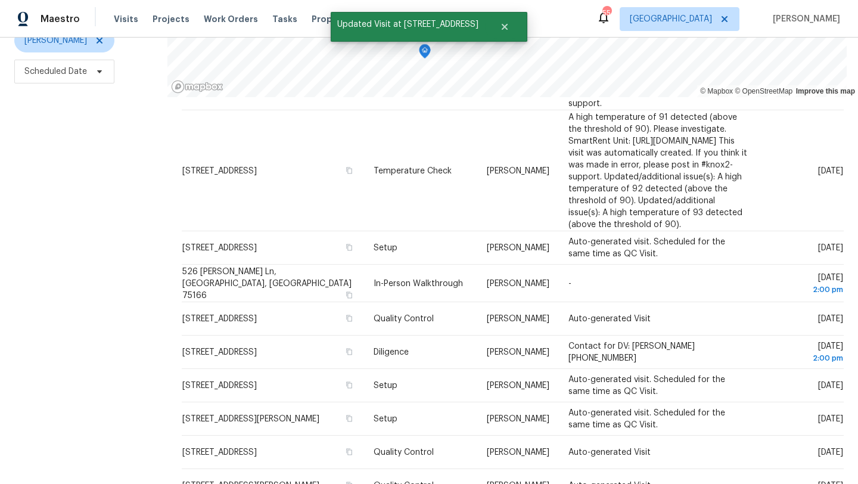
scroll to position [153, 0]
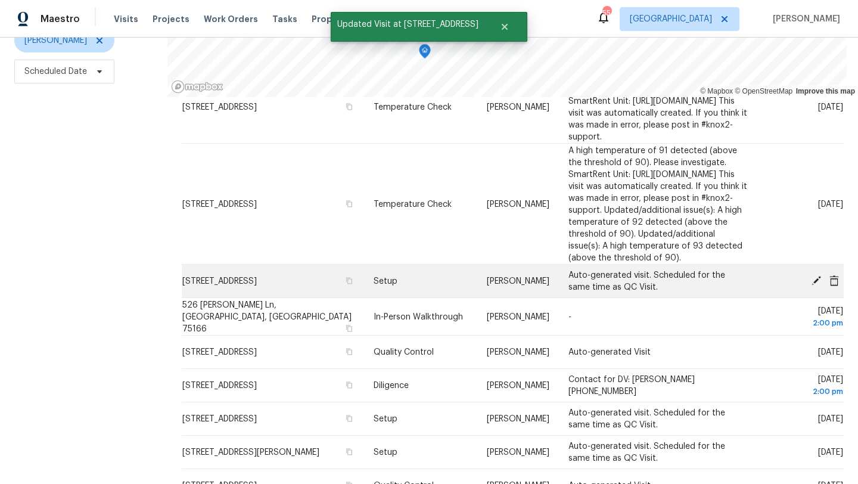
click at [816, 285] on icon at bounding box center [817, 280] width 10 height 10
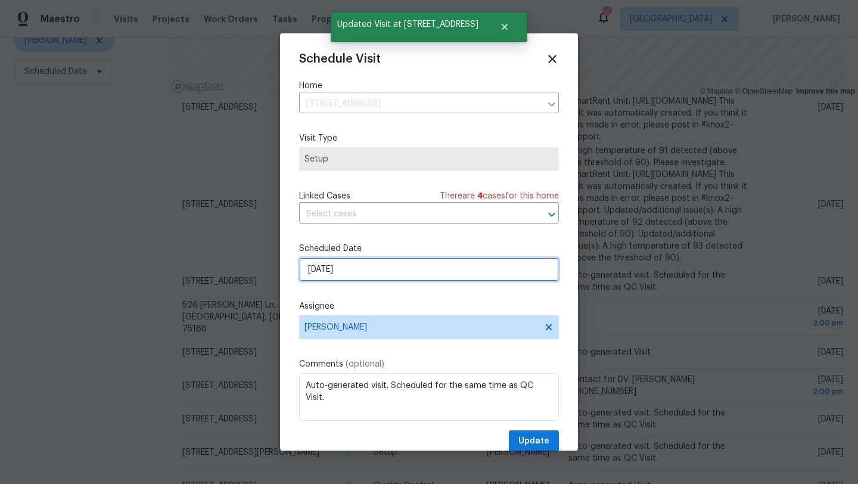
click at [416, 272] on input "8/25/2025" at bounding box center [429, 269] width 260 height 24
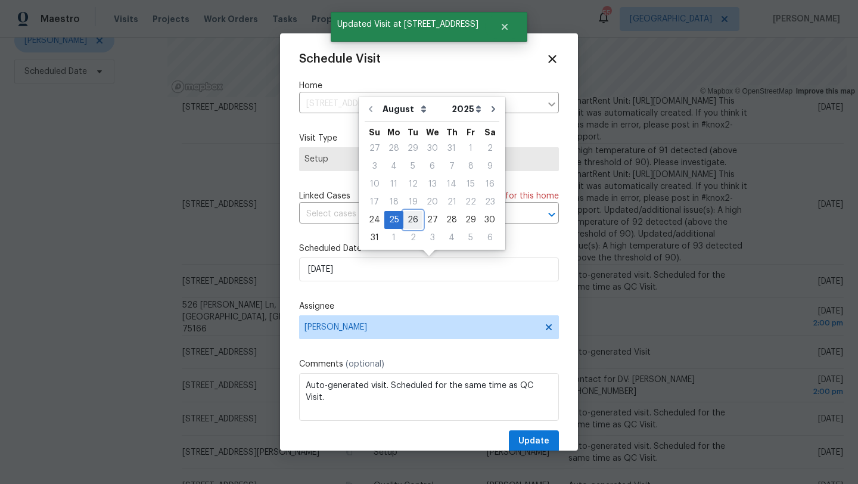
click at [411, 220] on div "26" at bounding box center [412, 220] width 19 height 17
type input "8/26/2025"
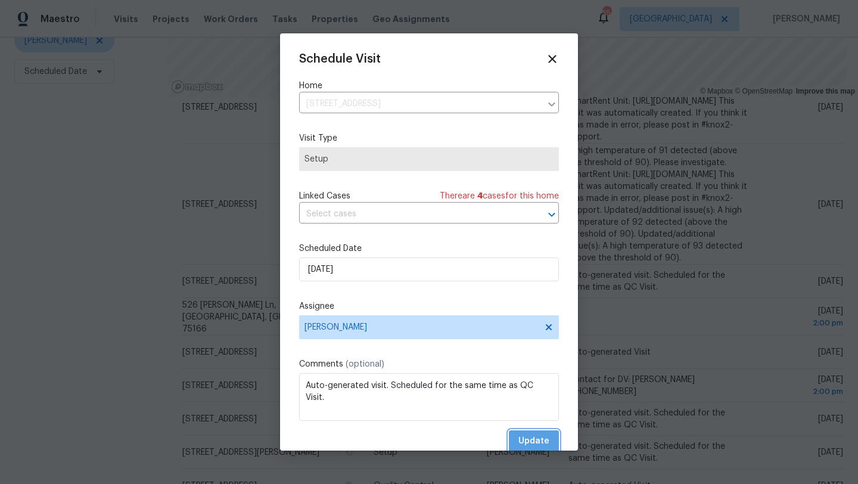
click at [531, 448] on span "Update" at bounding box center [533, 441] width 31 height 15
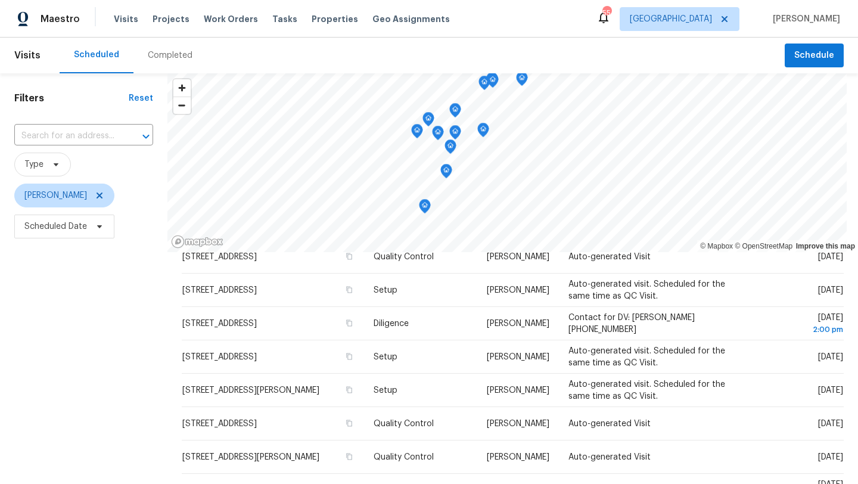
scroll to position [371, 0]
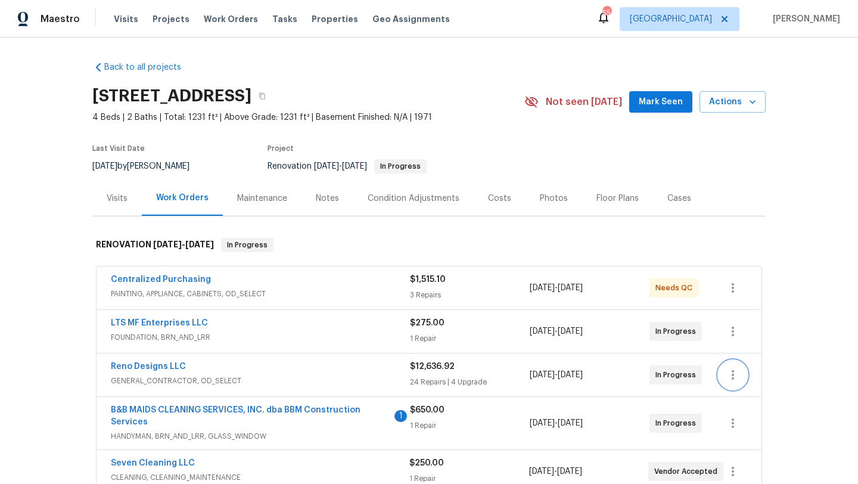
click at [725, 373] on button "button" at bounding box center [733, 375] width 29 height 29
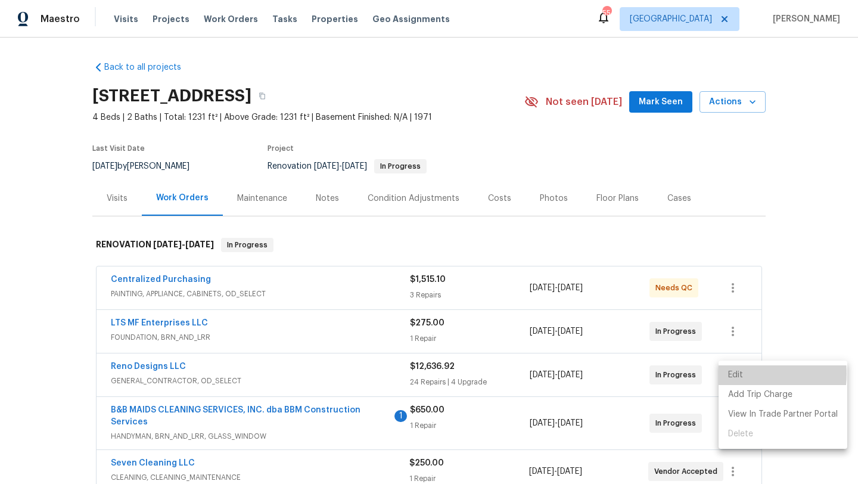
click at [734, 374] on li "Edit" at bounding box center [783, 375] width 129 height 20
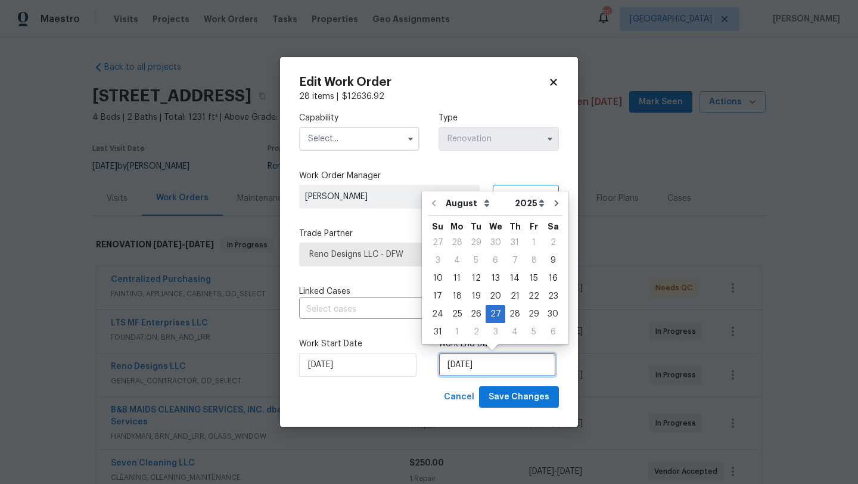
click at [517, 363] on input "[DATE]" at bounding box center [497, 365] width 117 height 24
click at [474, 331] on div "2" at bounding box center [476, 332] width 19 height 17
type input "[DATE]"
select select "8"
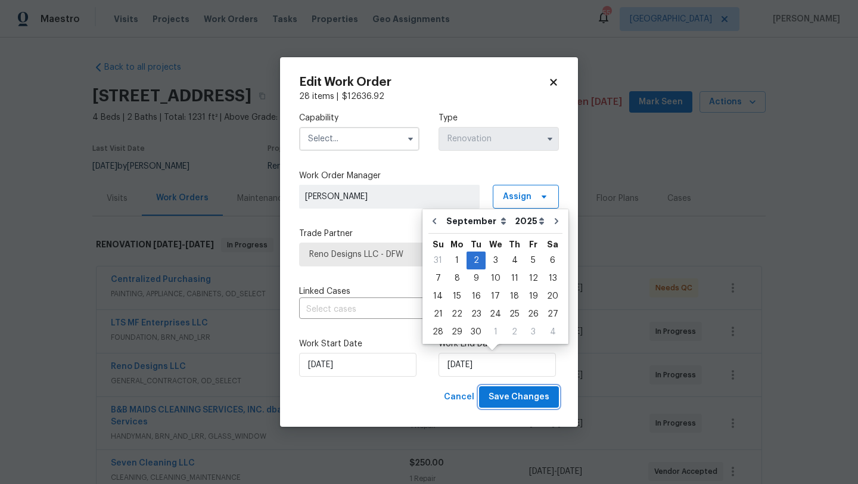
click at [512, 402] on span "Save Changes" at bounding box center [519, 397] width 61 height 15
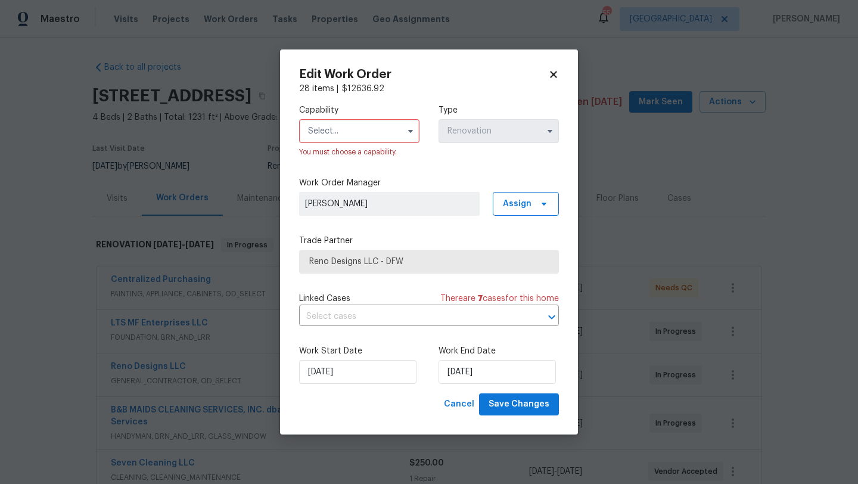
click at [384, 132] on input "text" at bounding box center [359, 131] width 120 height 24
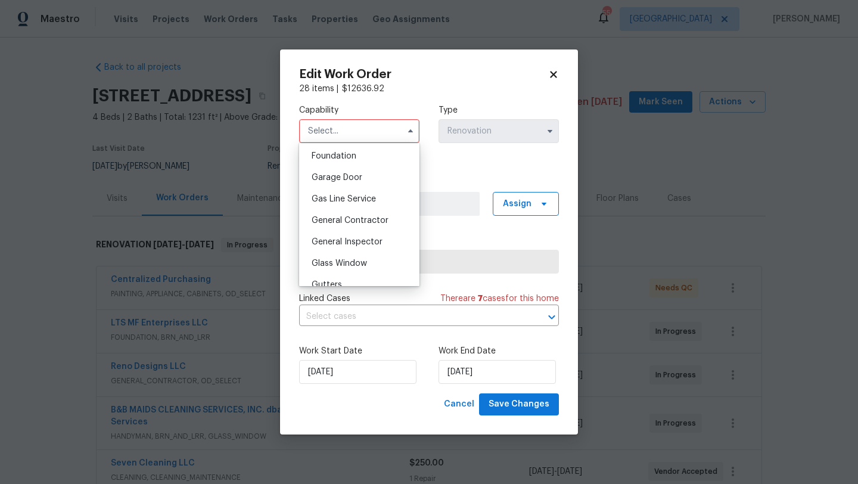
scroll to position [521, 0]
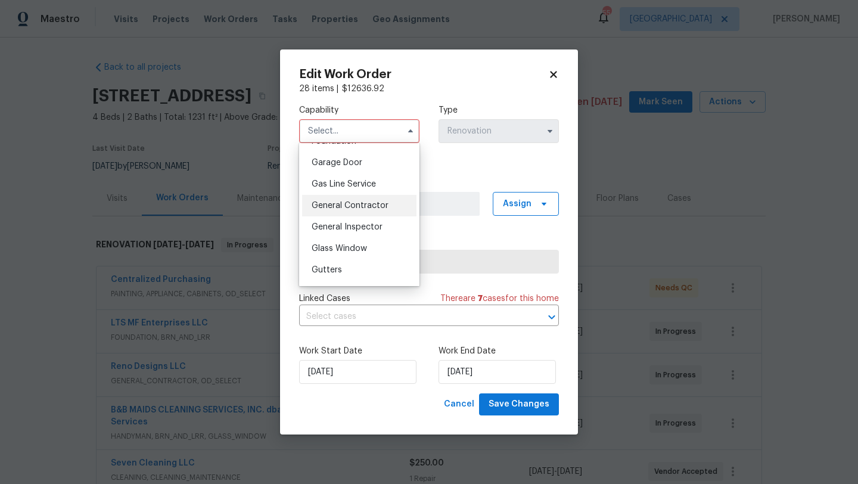
click at [342, 207] on span "General Contractor" at bounding box center [350, 205] width 77 height 8
type input "General Contractor"
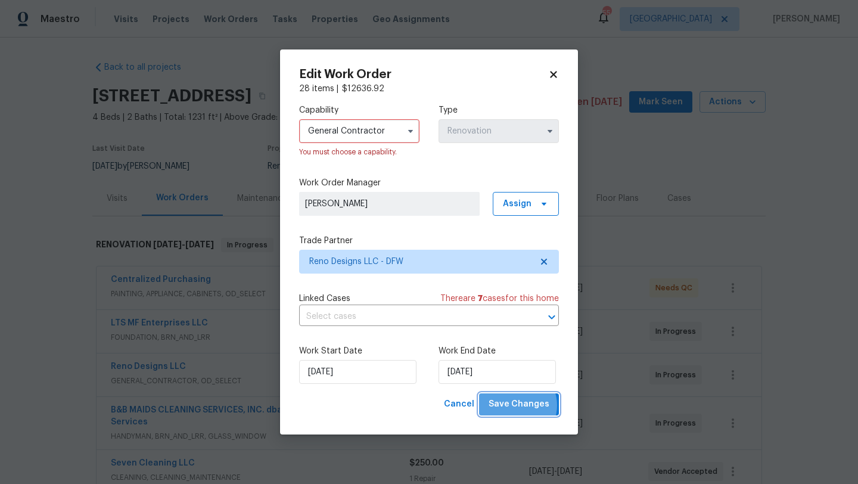
click at [518, 406] on span "Save Changes" at bounding box center [519, 404] width 61 height 15
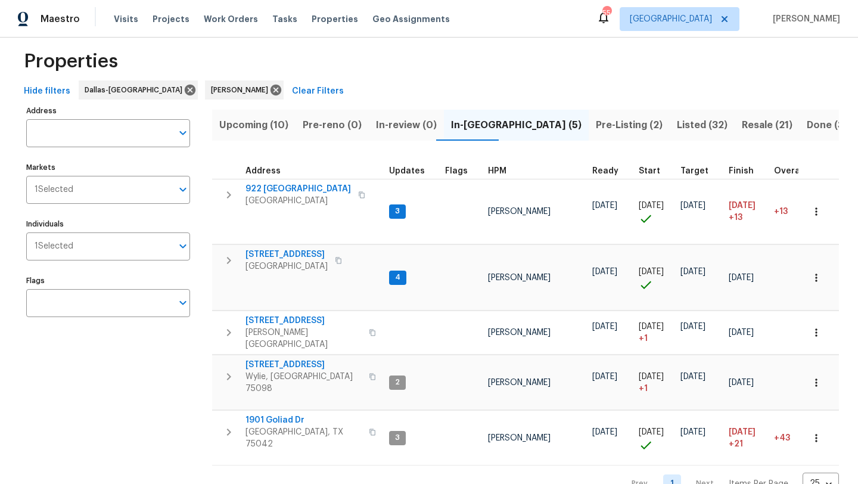
scroll to position [23, 0]
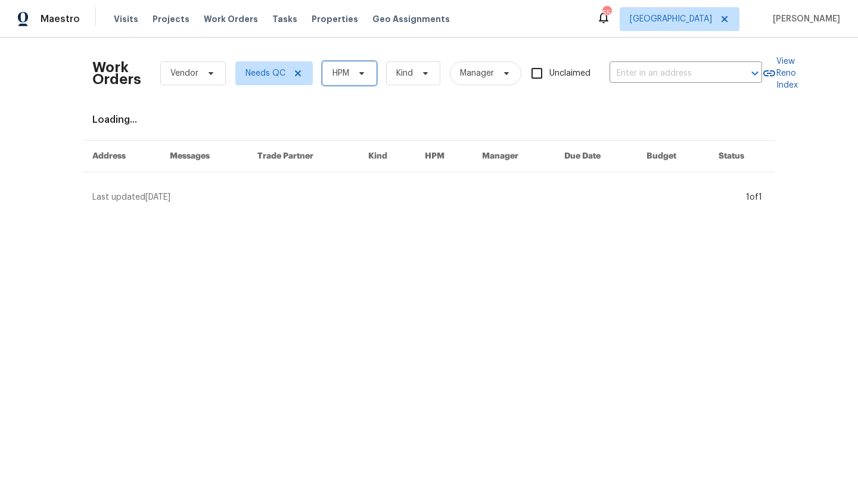
click at [344, 76] on span "HPM" at bounding box center [341, 73] width 17 height 12
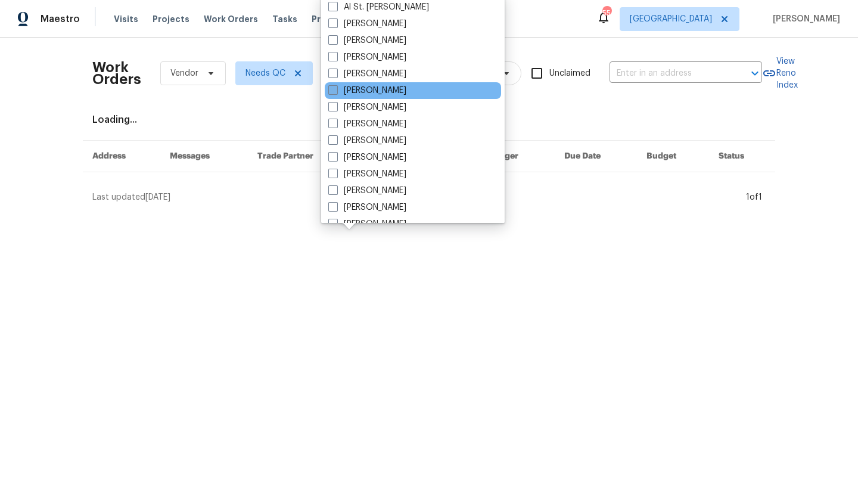
click at [352, 90] on label "[PERSON_NAME]" at bounding box center [367, 91] width 78 height 12
click at [336, 90] on input "[PERSON_NAME]" at bounding box center [332, 89] width 8 height 8
checkbox input "true"
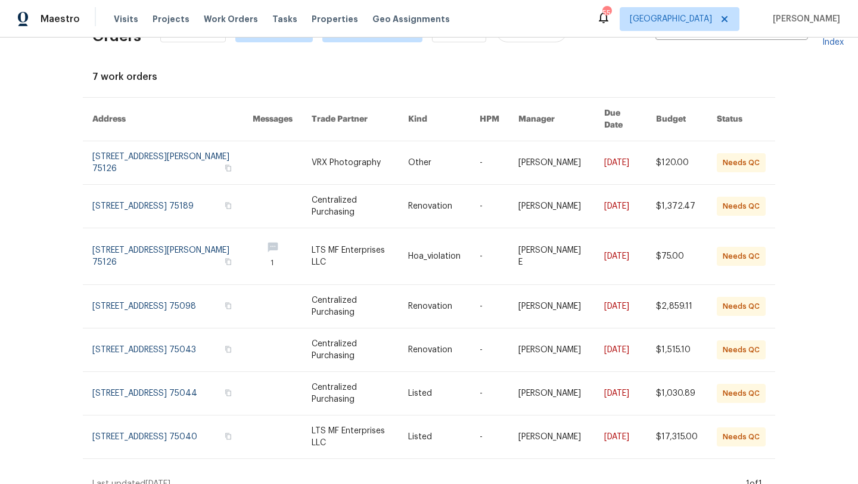
scroll to position [46, 0]
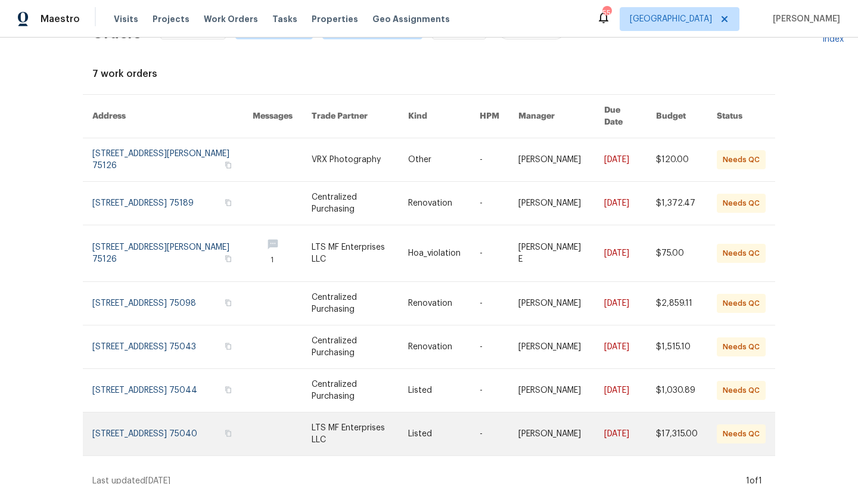
click at [375, 423] on link at bounding box center [360, 433] width 97 height 43
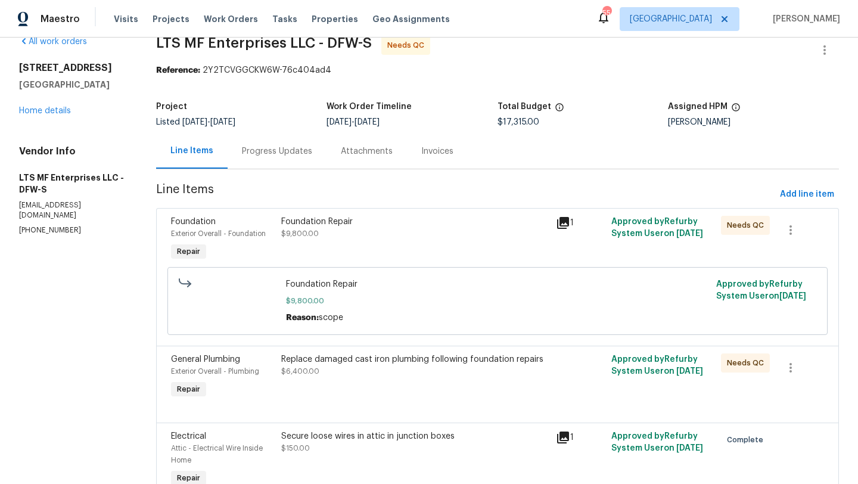
scroll to position [23, 0]
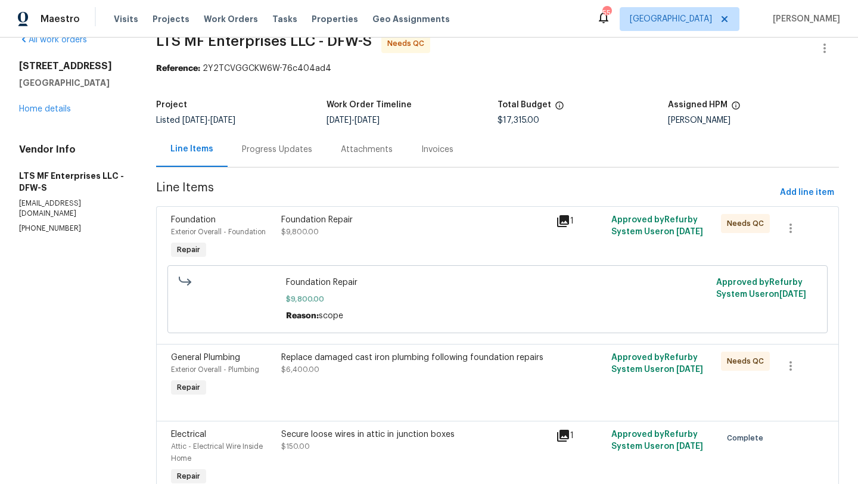
click at [399, 229] on div "Foundation Repair $9,800.00" at bounding box center [415, 226] width 268 height 24
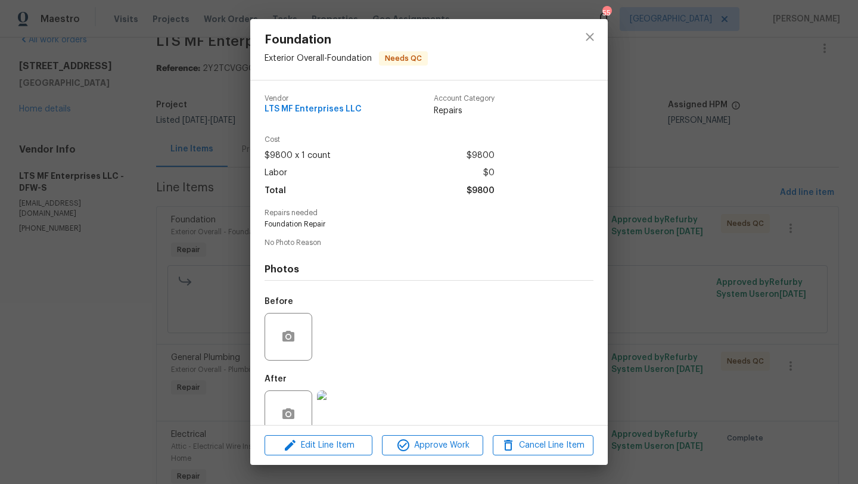
scroll to position [25, 0]
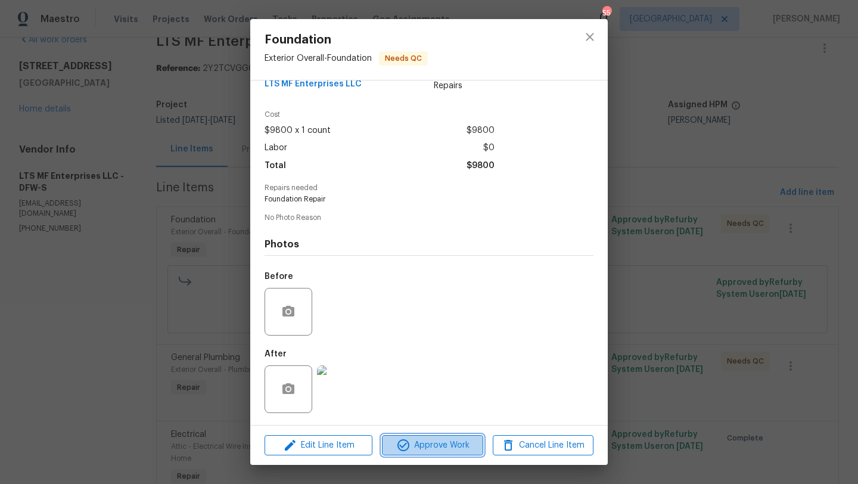
click at [452, 444] on span "Approve Work" at bounding box center [433, 445] width 94 height 15
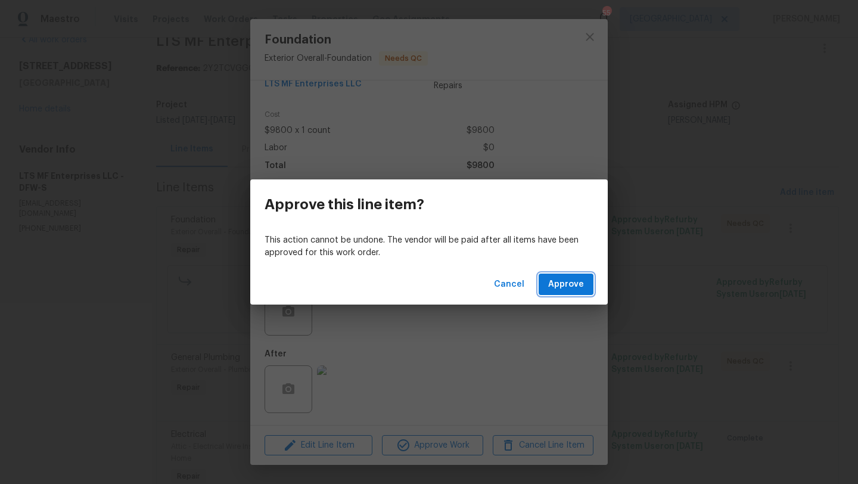
click at [548, 288] on button "Approve" at bounding box center [566, 285] width 55 height 22
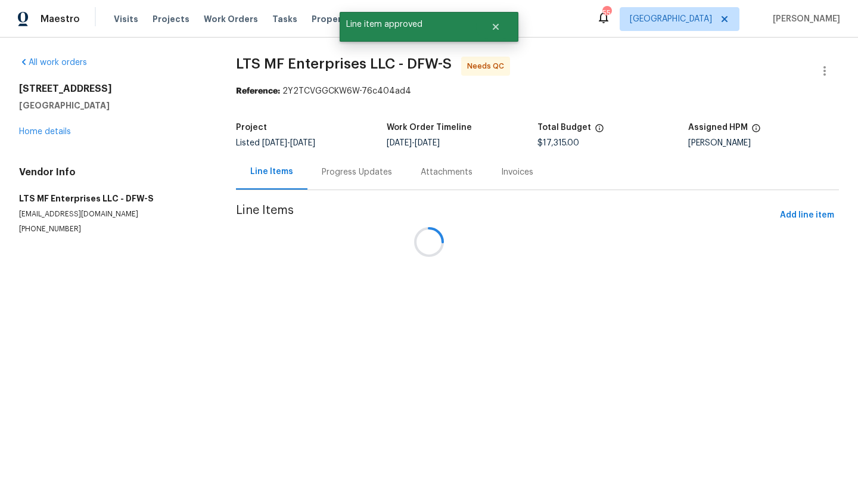
scroll to position [0, 0]
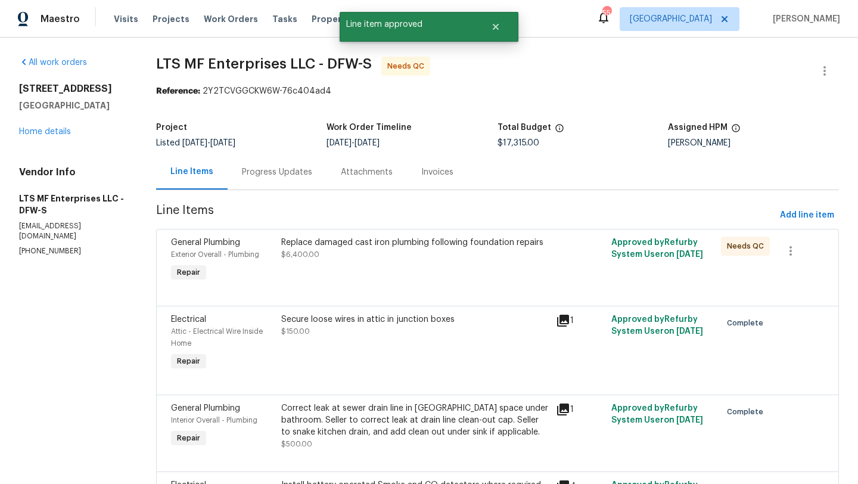
click at [426, 255] on div "Replace damaged cast iron plumbing following foundation repairs $6,400.00" at bounding box center [415, 249] width 268 height 24
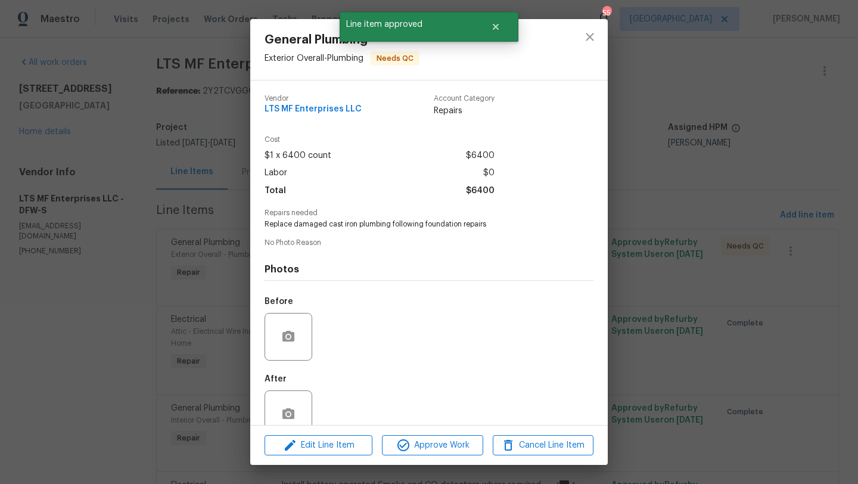
scroll to position [25, 0]
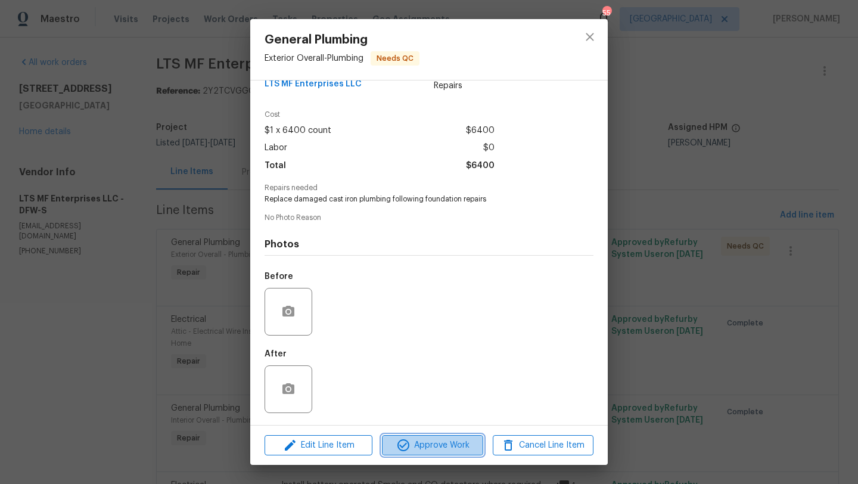
click at [449, 441] on span "Approve Work" at bounding box center [433, 445] width 94 height 15
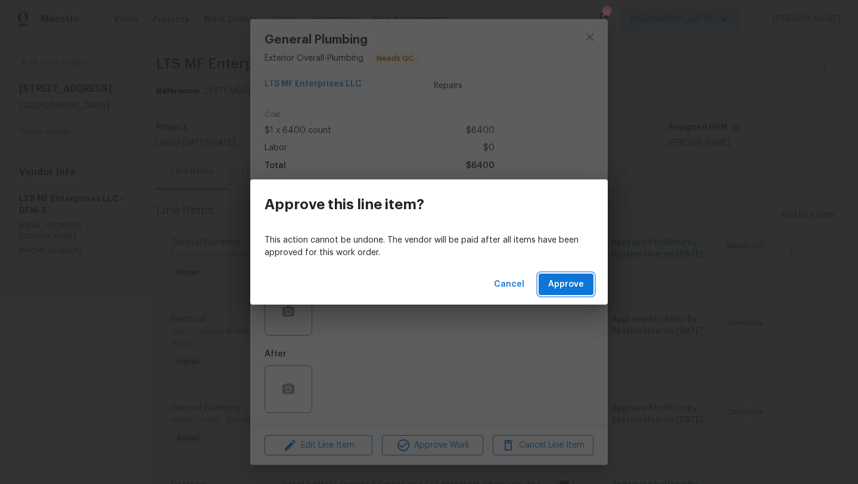
click at [558, 282] on span "Approve" at bounding box center [566, 284] width 36 height 15
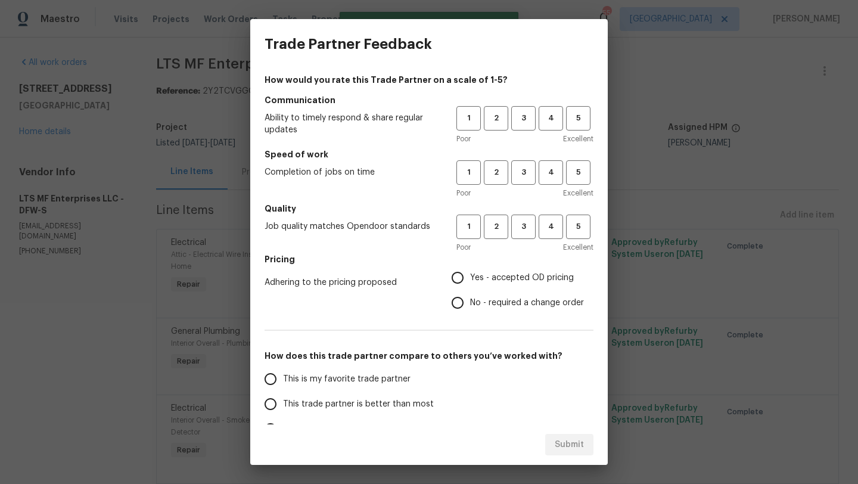
click at [85, 304] on div "Trade Partner Feedback How would you rate this Trade Partner on a scale of 1-5?…" at bounding box center [429, 242] width 858 height 484
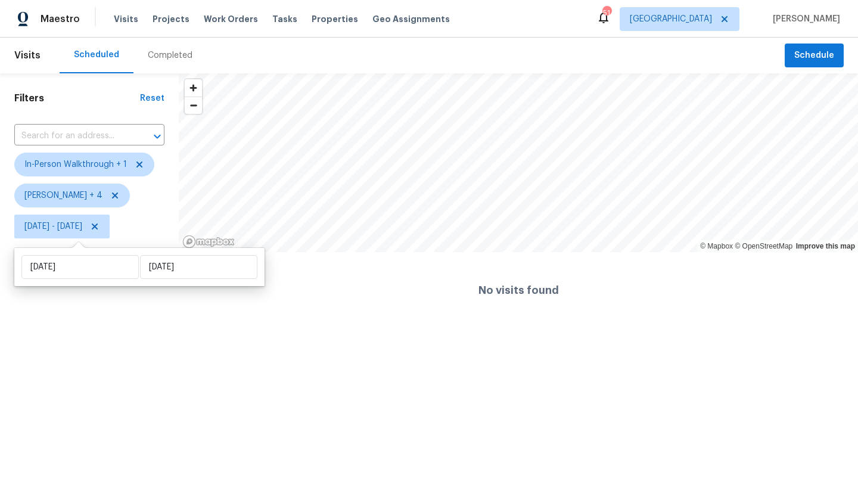
click at [138, 328] on html "Maestro Visits Projects Work Orders Tasks Properties Geo Assignments 51 [GEOGRA…" at bounding box center [429, 164] width 858 height 328
